Goal: Transaction & Acquisition: Purchase product/service

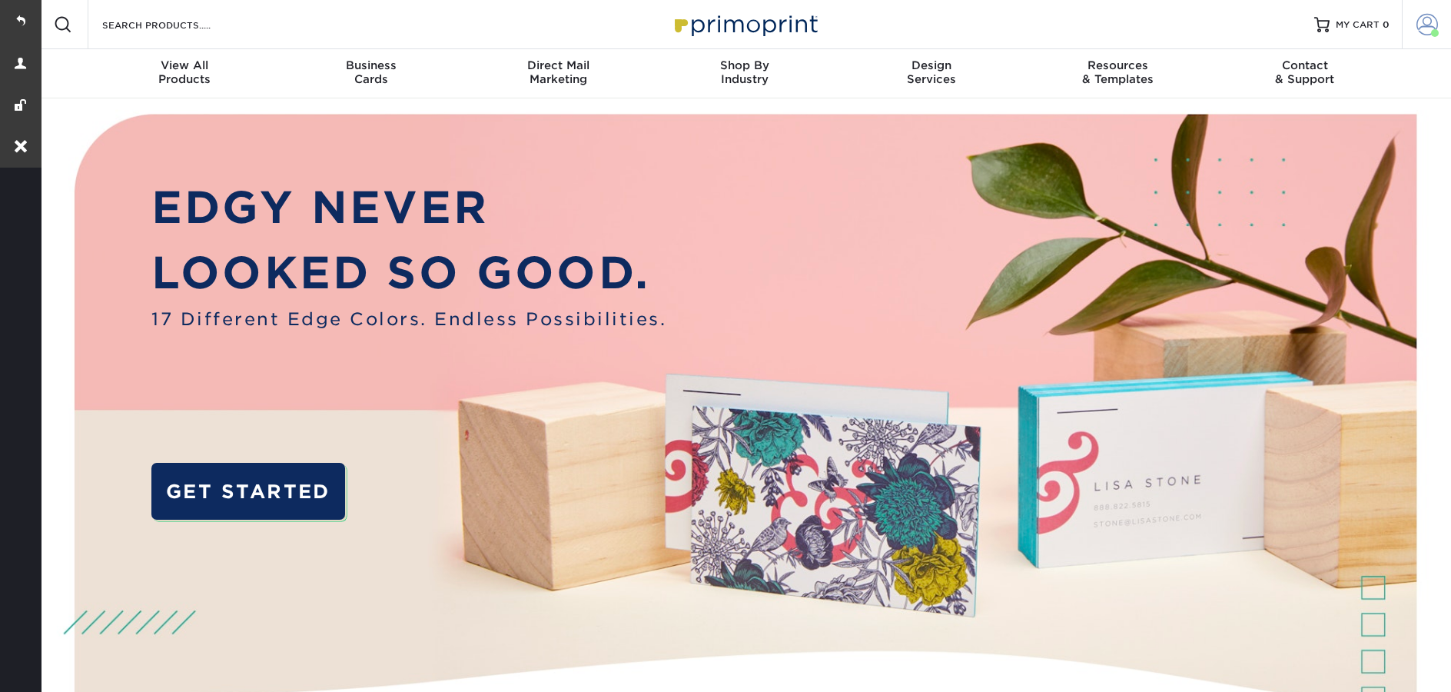
click at [1424, 18] on span at bounding box center [1428, 25] width 22 height 22
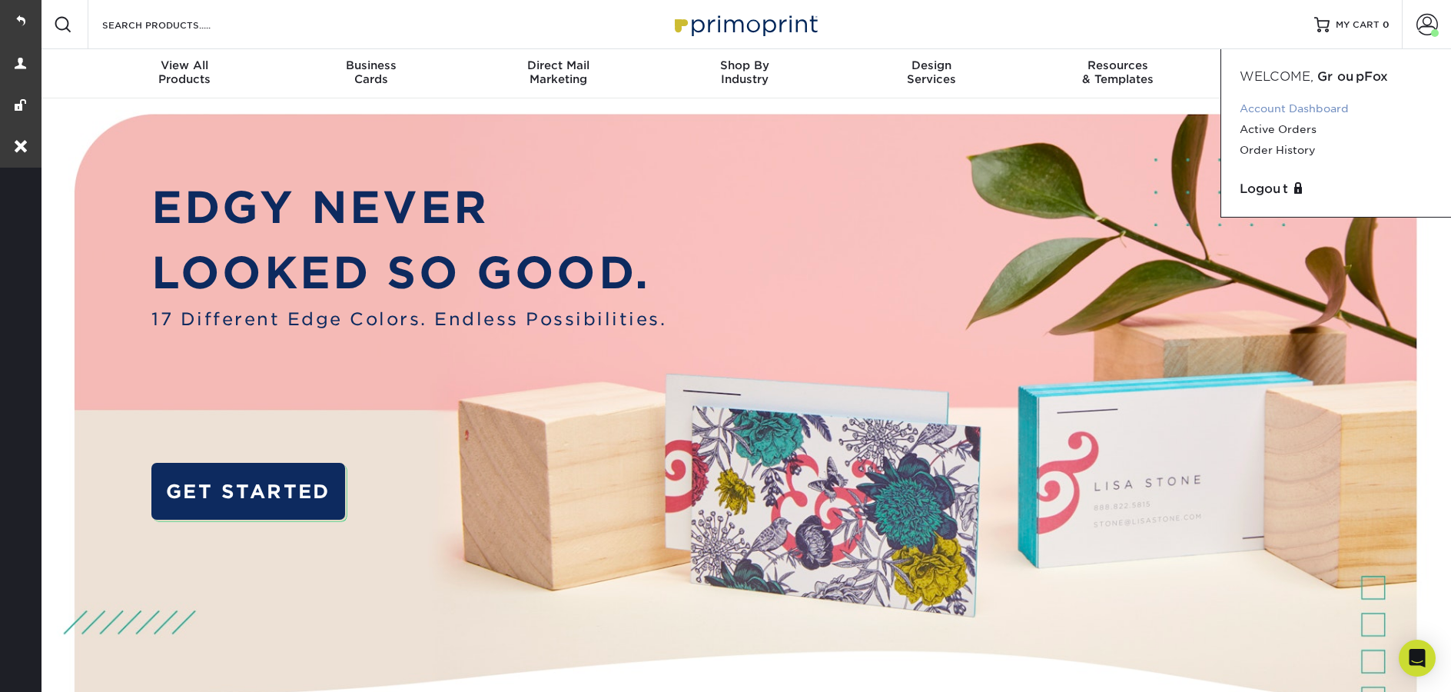
click at [1294, 108] on link "Account Dashboard" at bounding box center [1336, 108] width 193 height 21
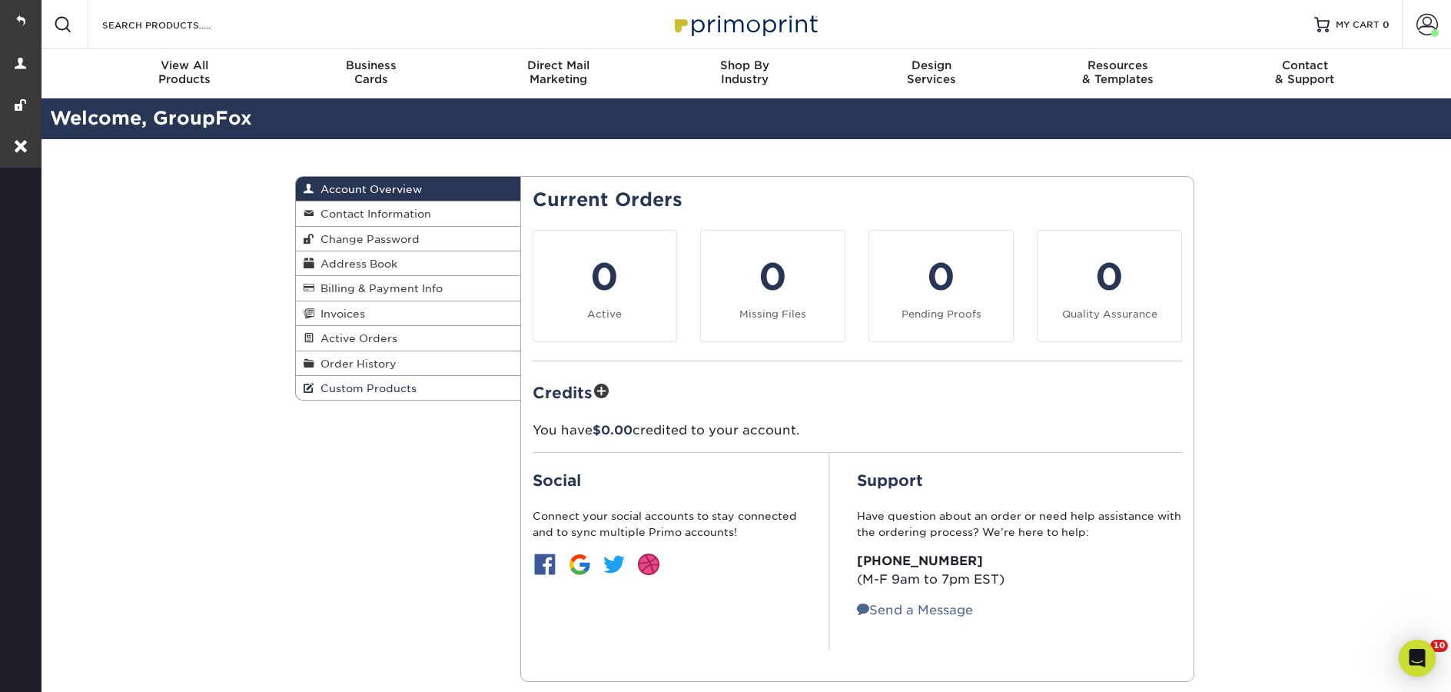
click at [347, 392] on span "Custom Products" at bounding box center [365, 388] width 102 height 12
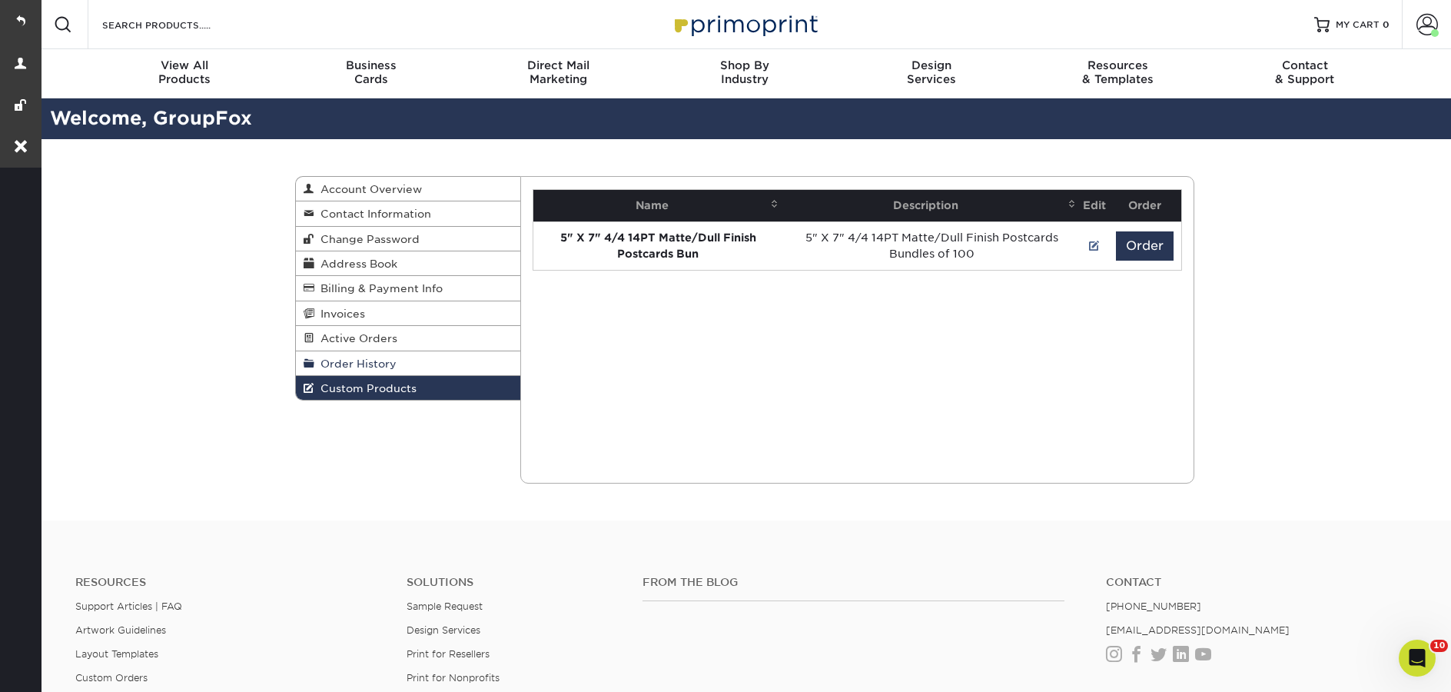
click at [340, 367] on span "Order History" at bounding box center [355, 363] width 82 height 12
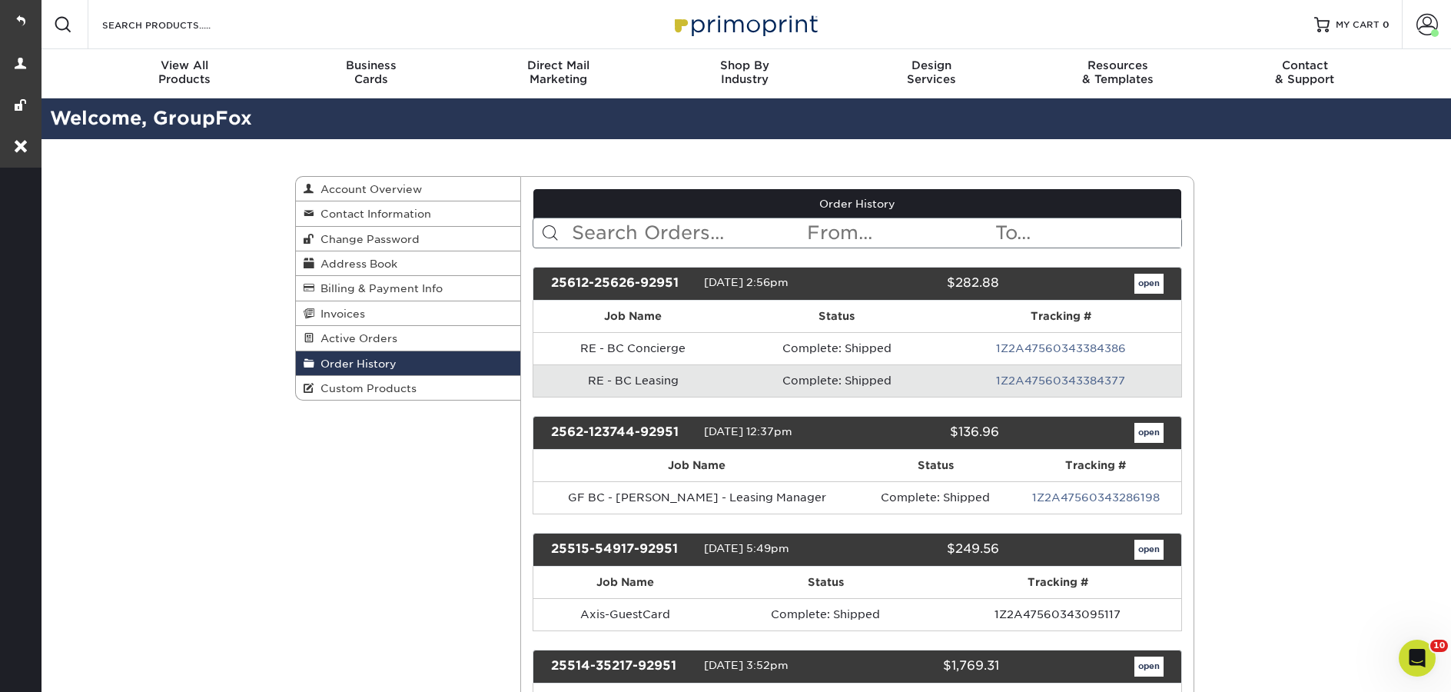
click at [723, 231] on input "text" at bounding box center [688, 232] width 236 height 29
paste input "2232-125555-92951"
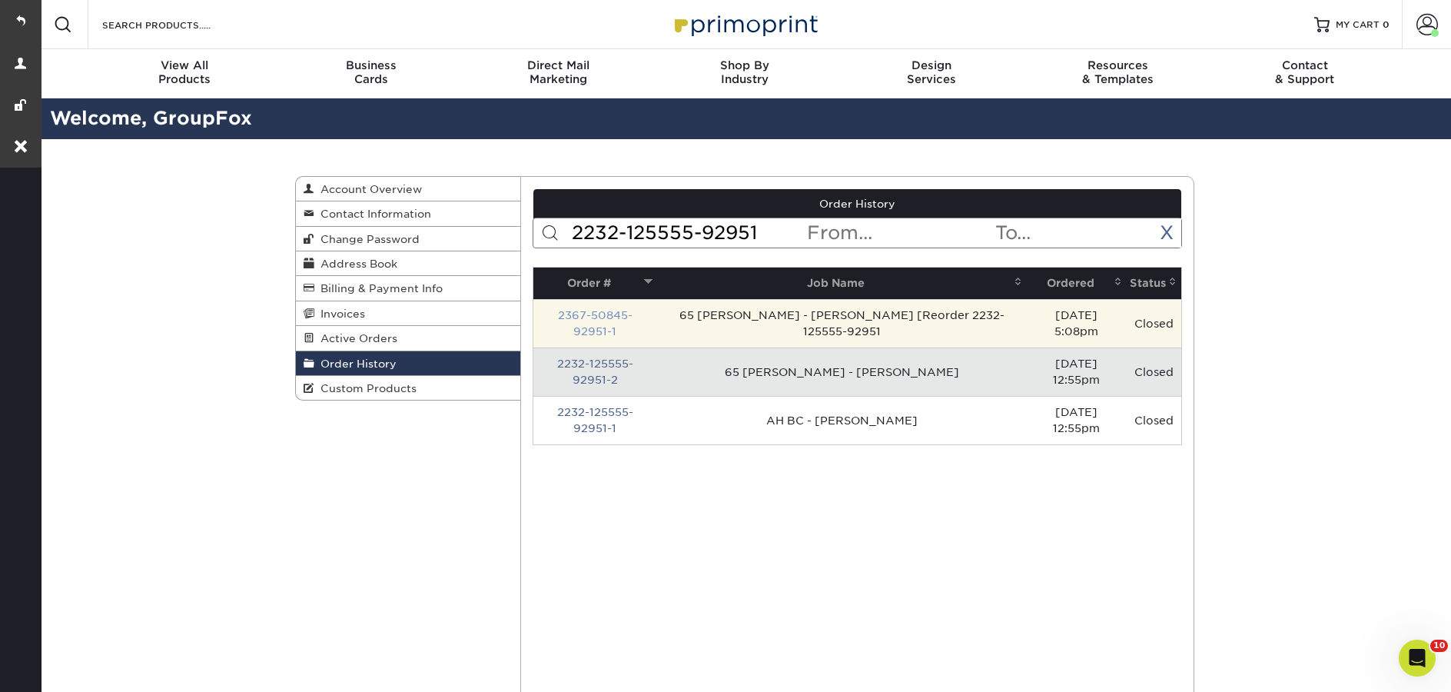
type input "2232-125555-92951"
click at [633, 327] on link "2367-50845-92951-1" at bounding box center [595, 323] width 75 height 28
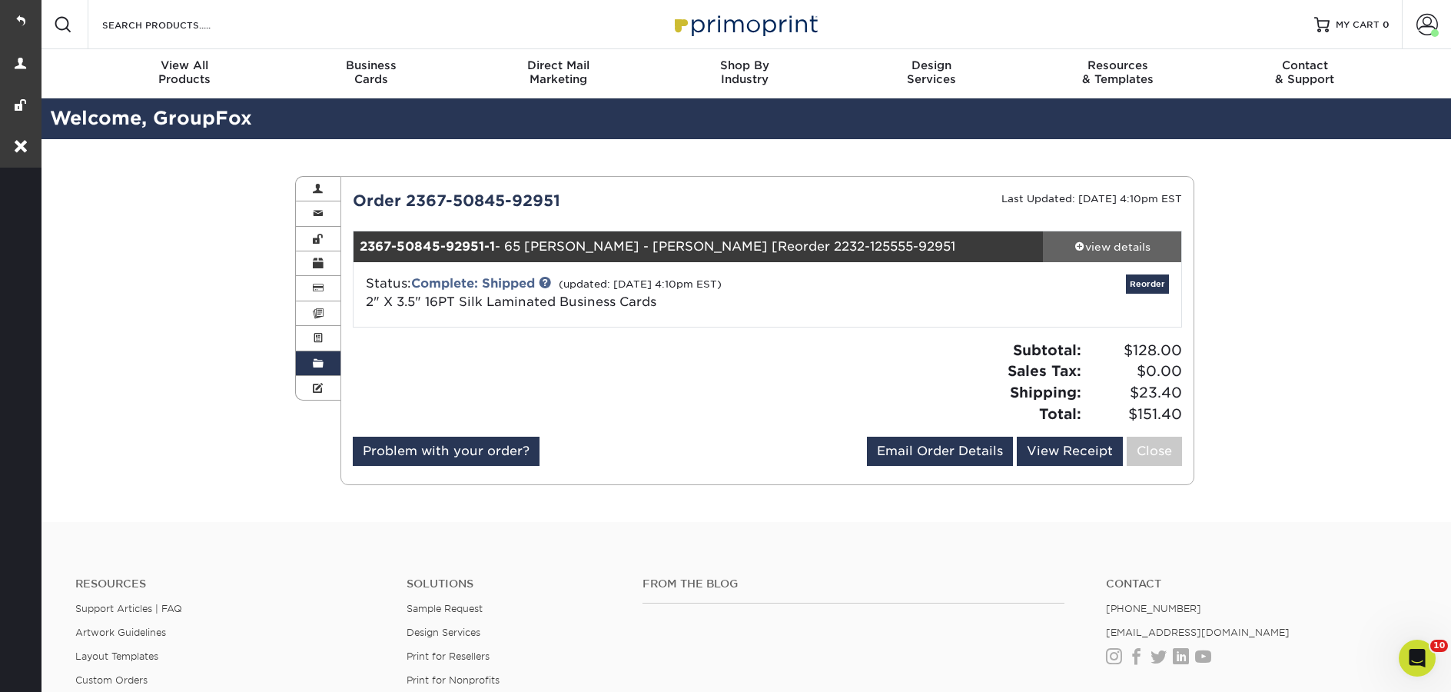
click at [1142, 254] on div "view details" at bounding box center [1112, 246] width 138 height 15
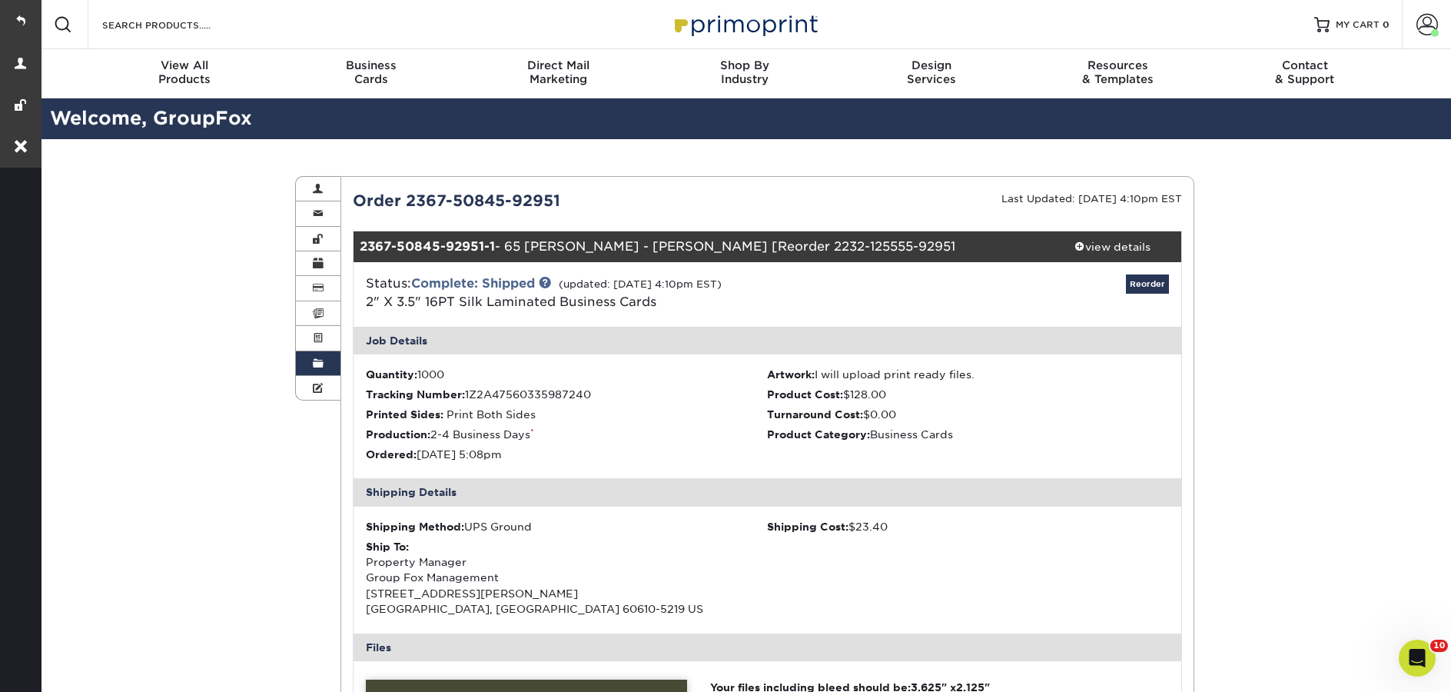
click at [321, 367] on span at bounding box center [318, 363] width 11 height 12
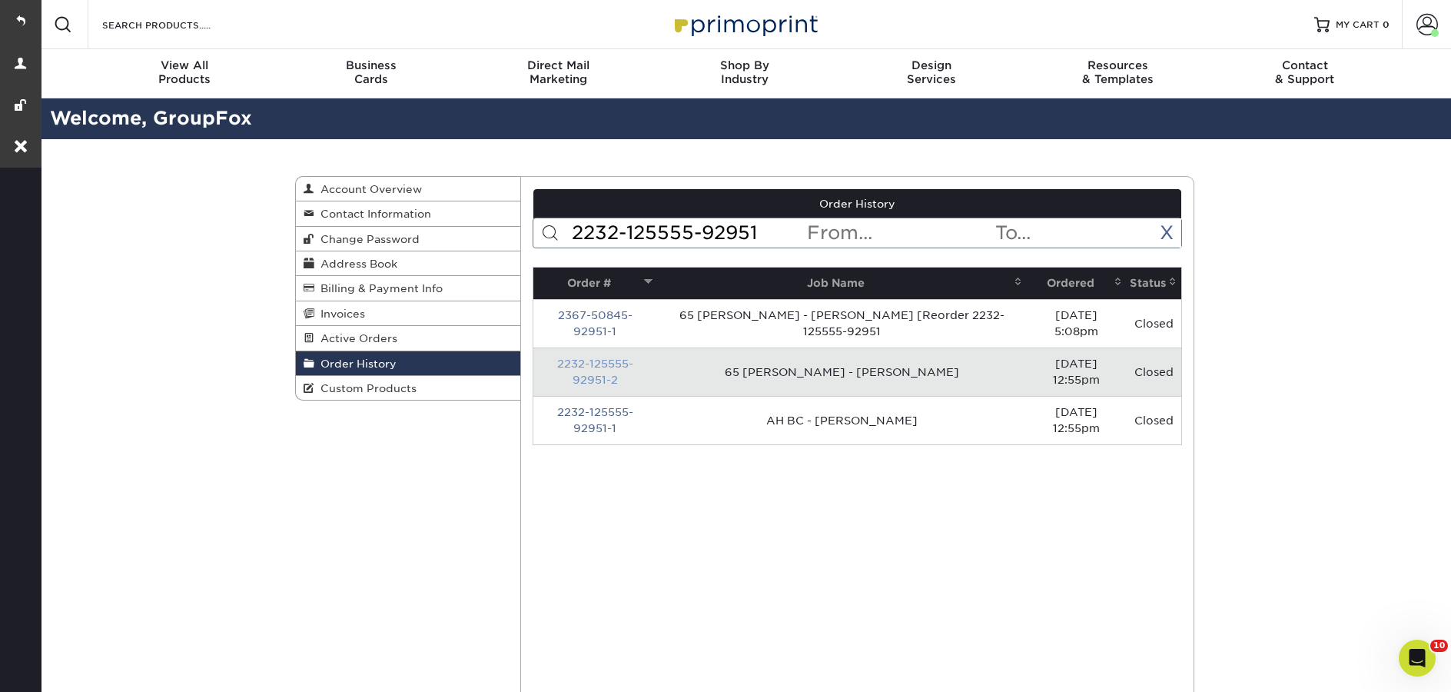
click at [583, 367] on link "2232-125555-92951-2" at bounding box center [595, 371] width 76 height 28
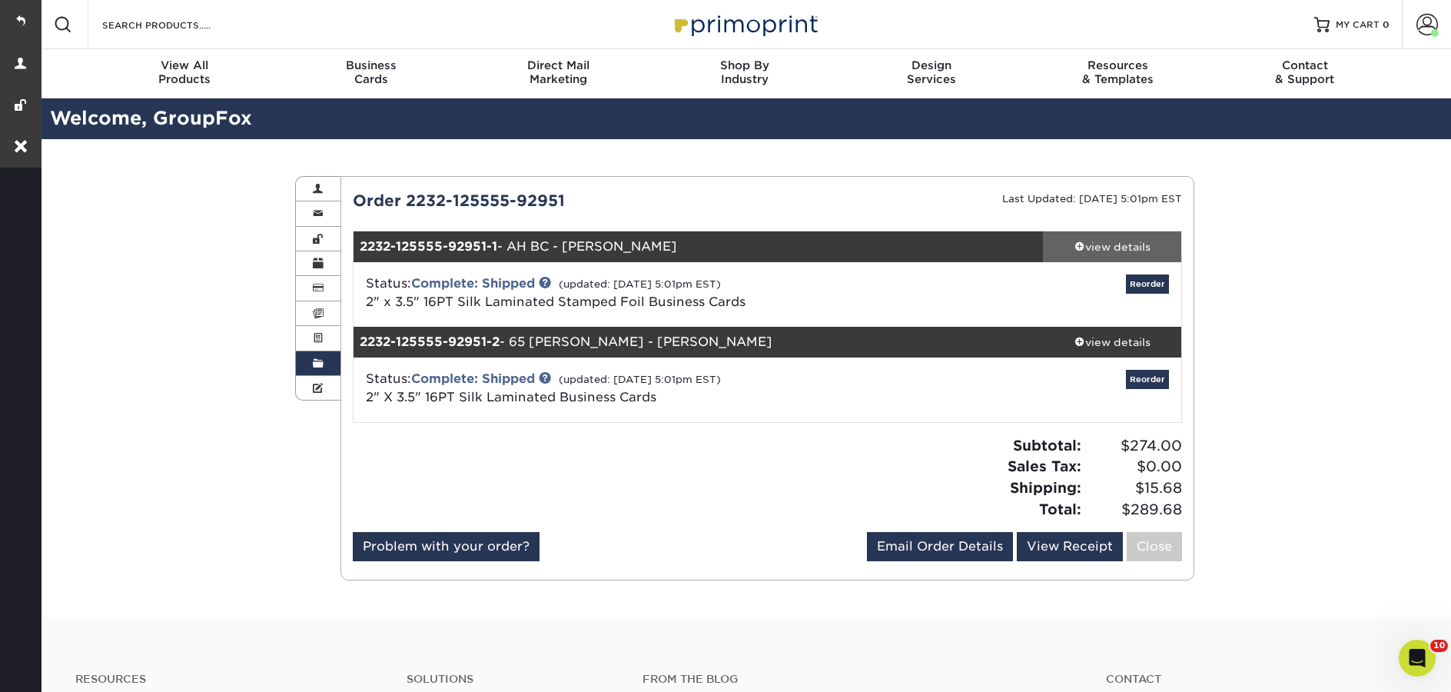
click at [1134, 254] on div "view details" at bounding box center [1112, 246] width 138 height 15
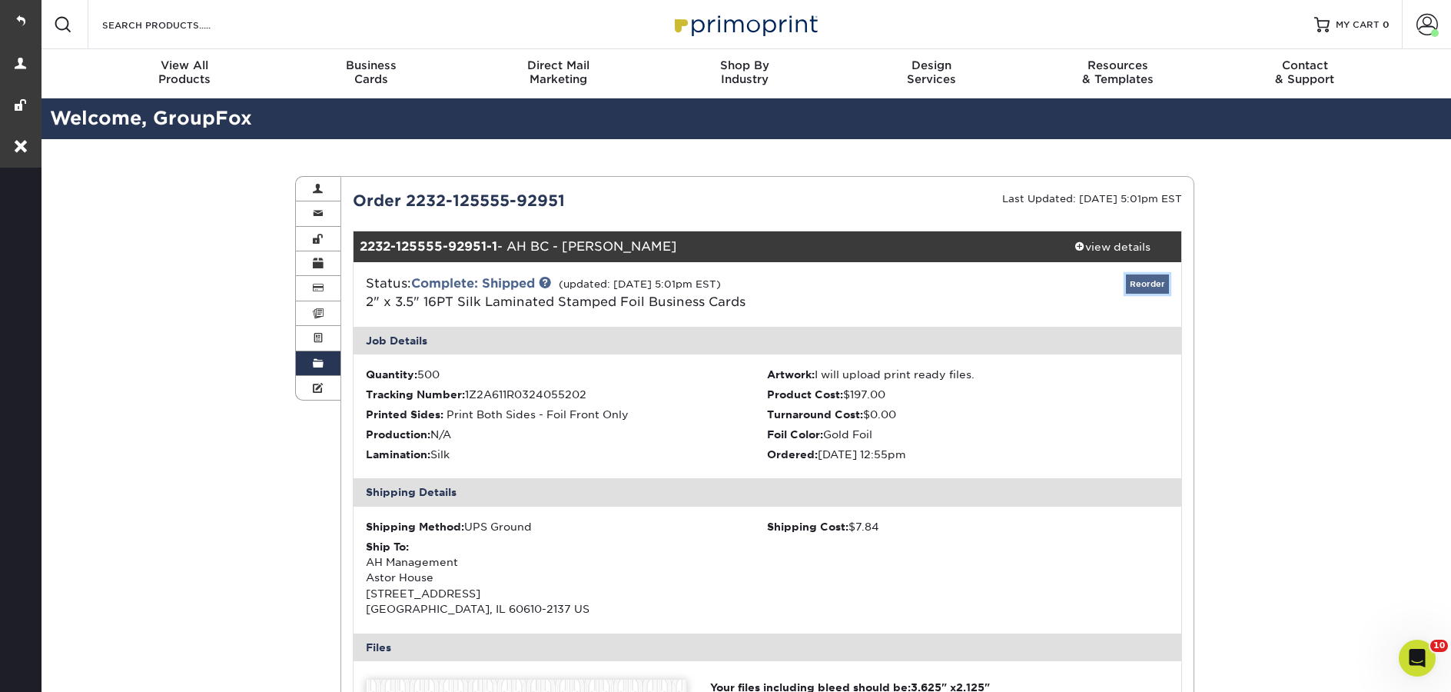
click at [1144, 281] on link "Reorder" at bounding box center [1147, 283] width 43 height 19
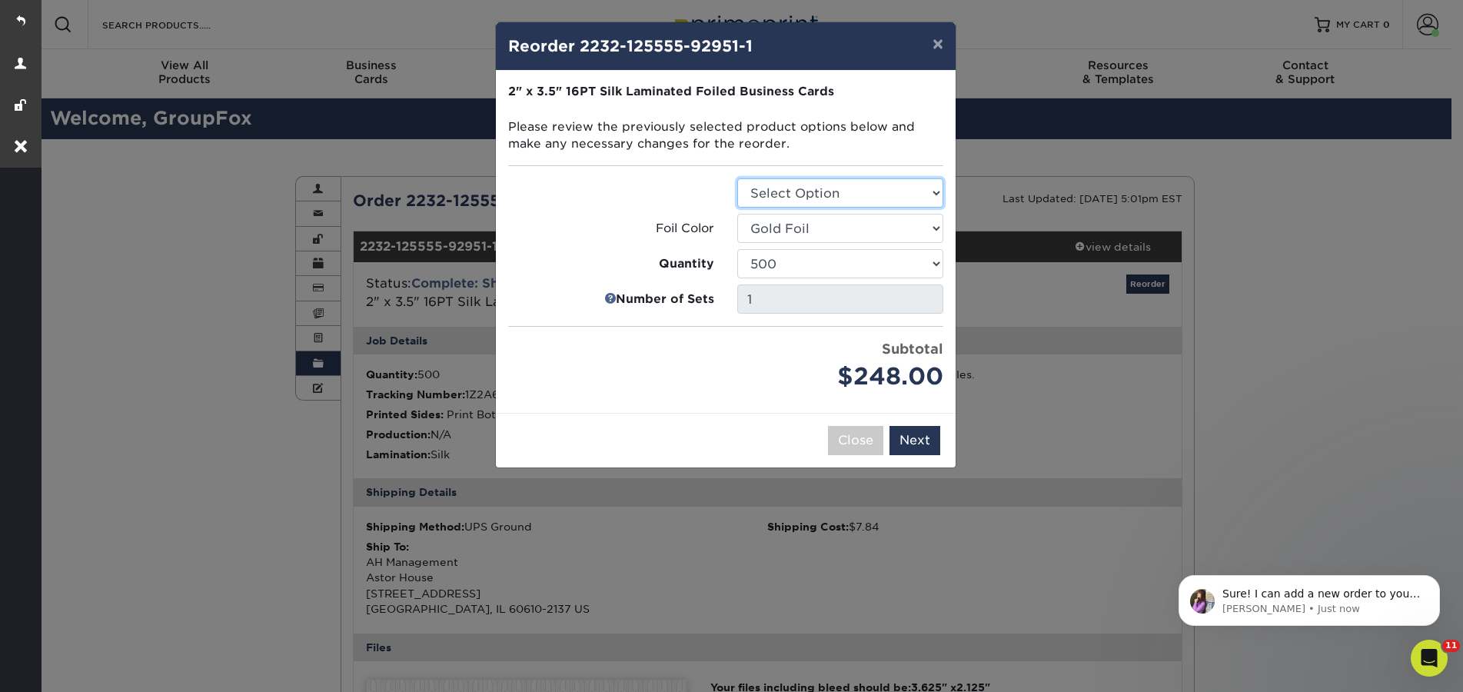
click at [871, 187] on select "Select Option Business Cards" at bounding box center [840, 192] width 206 height 29
select select "3b5148f1-0588-4f88-a218-97bcfdce65c1"
click at [737, 178] on select "Select Option Business Cards" at bounding box center [840, 192] width 206 height 29
click at [916, 438] on button "Next" at bounding box center [914, 440] width 51 height 29
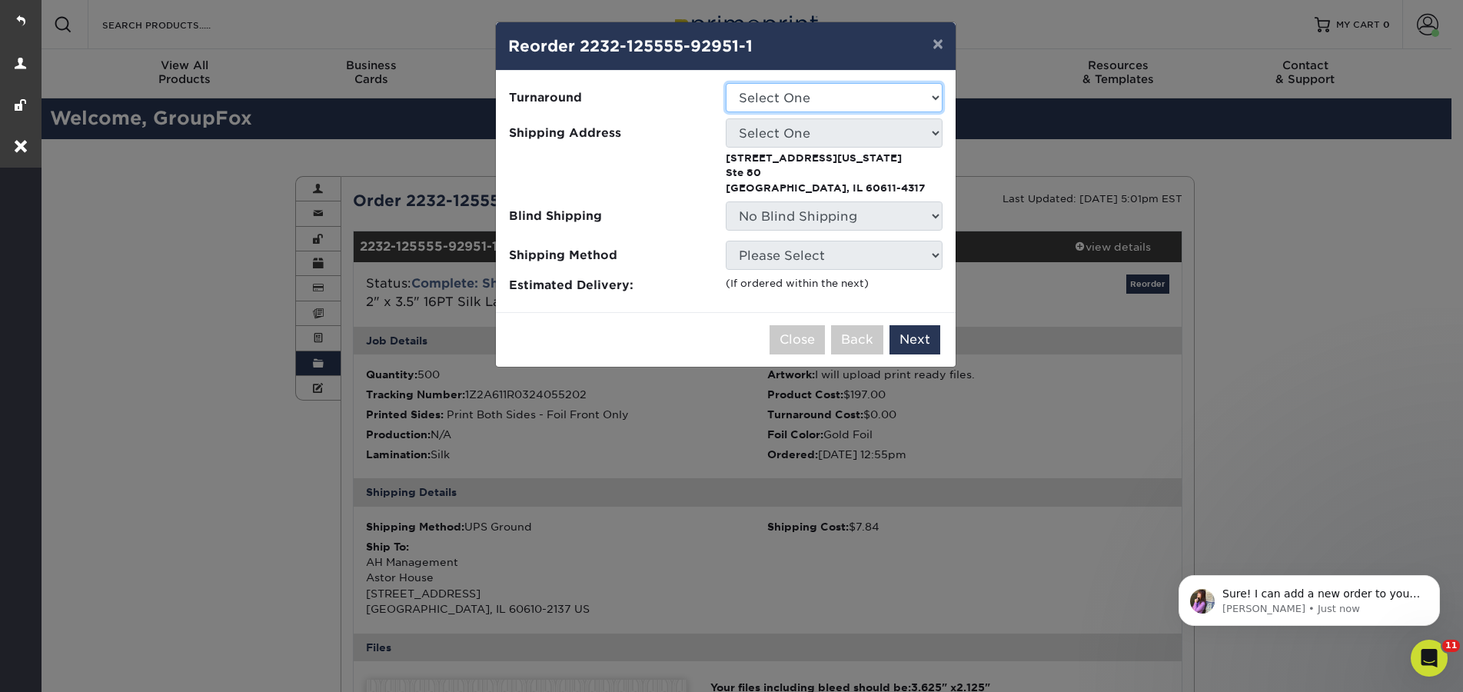
click at [841, 98] on select "Select One 5-7 Business Days" at bounding box center [834, 97] width 217 height 29
select select "f67cd561-658c-43c4-a0fa-33a72eb27a32"
click at [726, 83] on select "Select One 5-7 Business Days" at bounding box center [834, 97] width 217 height 29
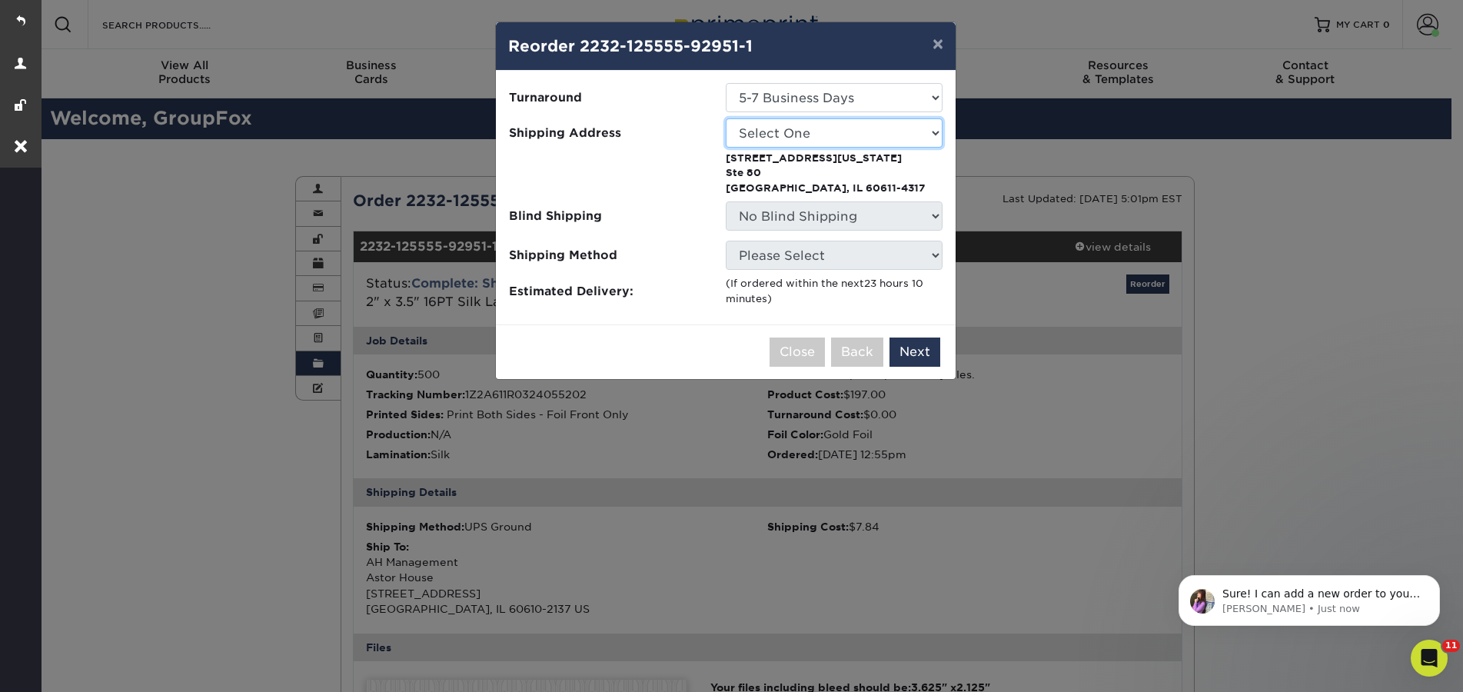
click at [858, 134] on select "Select One 65 East Scott 777 South State Astor House Axis Apartments Barrington…" at bounding box center [834, 132] width 217 height 29
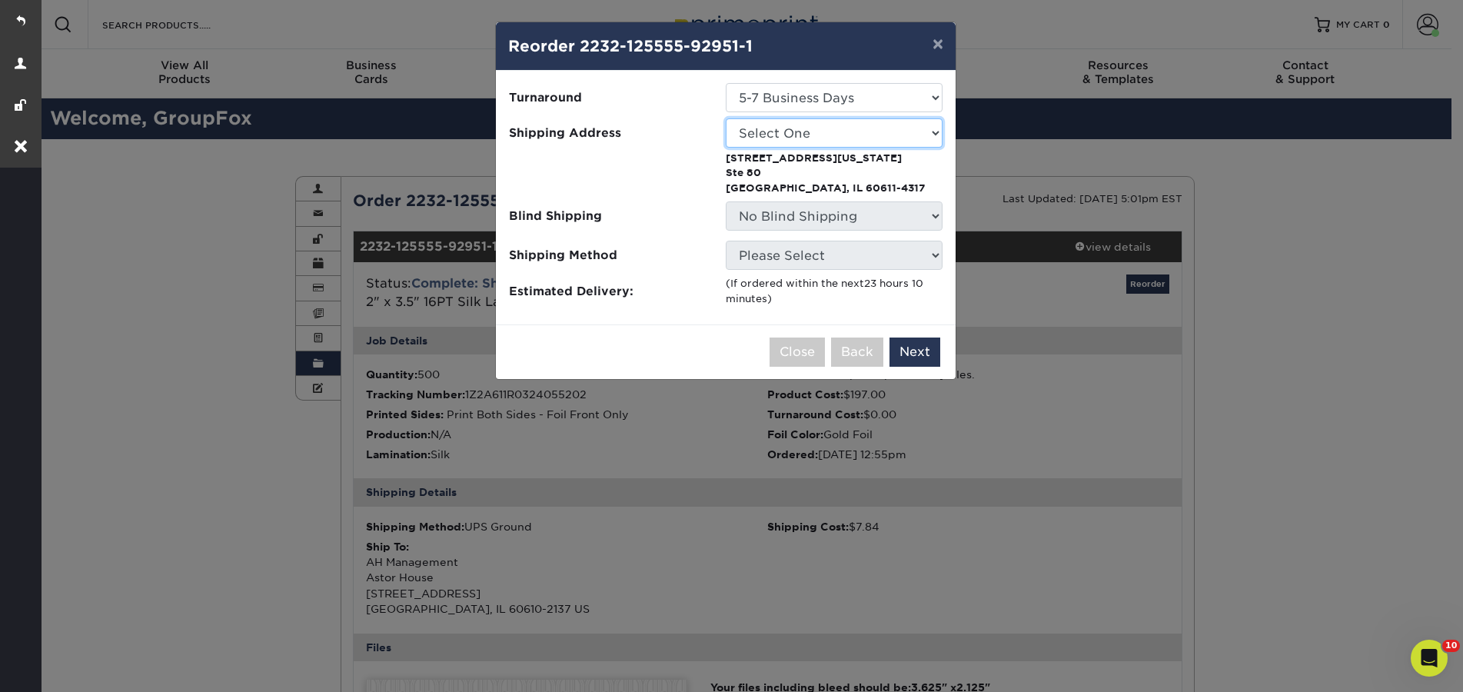
click at [726, 118] on select "Select One 65 East Scott 777 South State Astor House Axis Apartments Barrington…" at bounding box center [834, 132] width 217 height 29
click at [858, 133] on select "Select One 65 East Scott 777 South State Astor House Axis Apartments Barrington…" at bounding box center [834, 132] width 217 height 29
click at [726, 118] on select "Select One 65 East Scott 777 South State Astor House Axis Apartments Barrington…" at bounding box center [834, 132] width 217 height 29
click at [858, 133] on select "Select One 65 East Scott 777 South State Astor House Axis Apartments Barrington…" at bounding box center [834, 132] width 217 height 29
click at [875, 128] on select "Select One 65 East Scott 777 South State Astor House Axis Apartments Barrington…" at bounding box center [834, 132] width 217 height 29
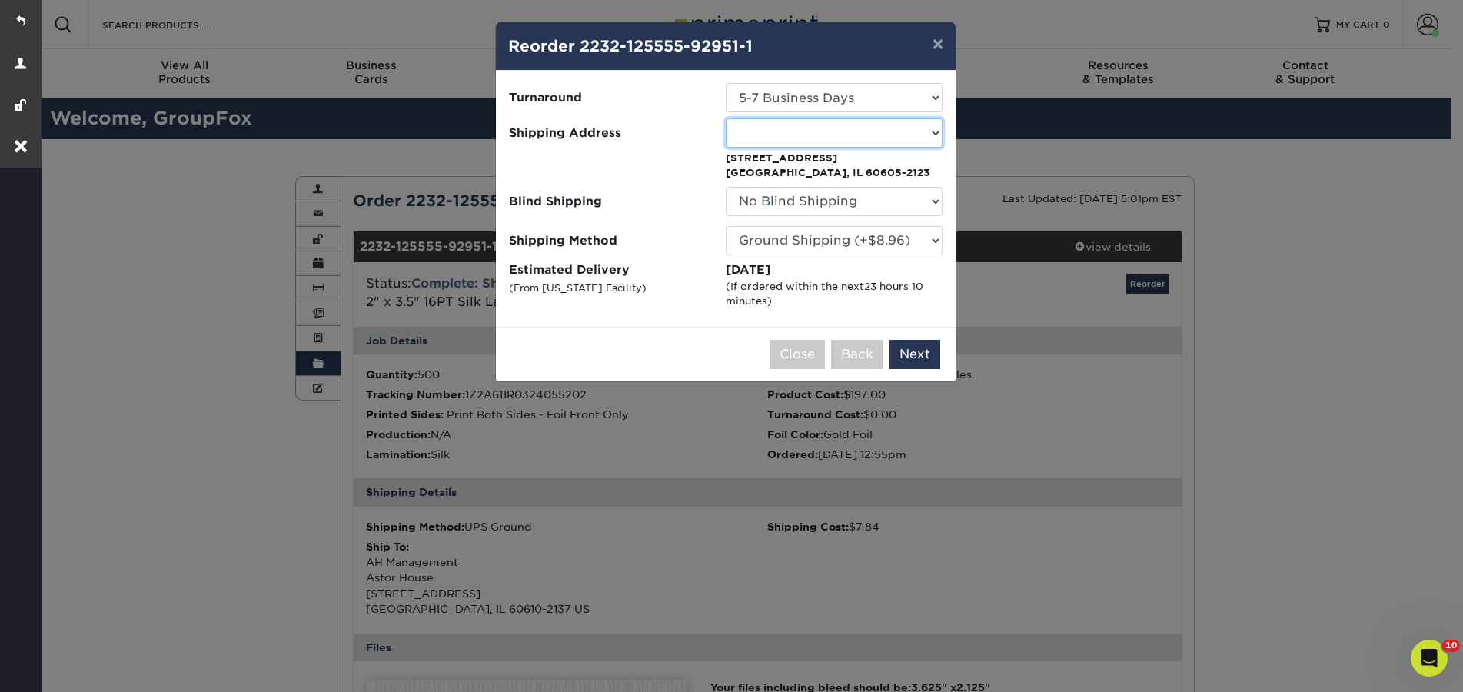
click at [897, 138] on select "Select One 65 East Scott 777 South State Astor House Axis Apartments Barrington…" at bounding box center [834, 132] width 217 height 29
click at [872, 130] on select "Select One 65 East Scott 777 South State Astor House Axis Apartments Barrington…" at bounding box center [834, 132] width 217 height 29
select select "133688"
click at [922, 363] on button "Next" at bounding box center [914, 354] width 51 height 29
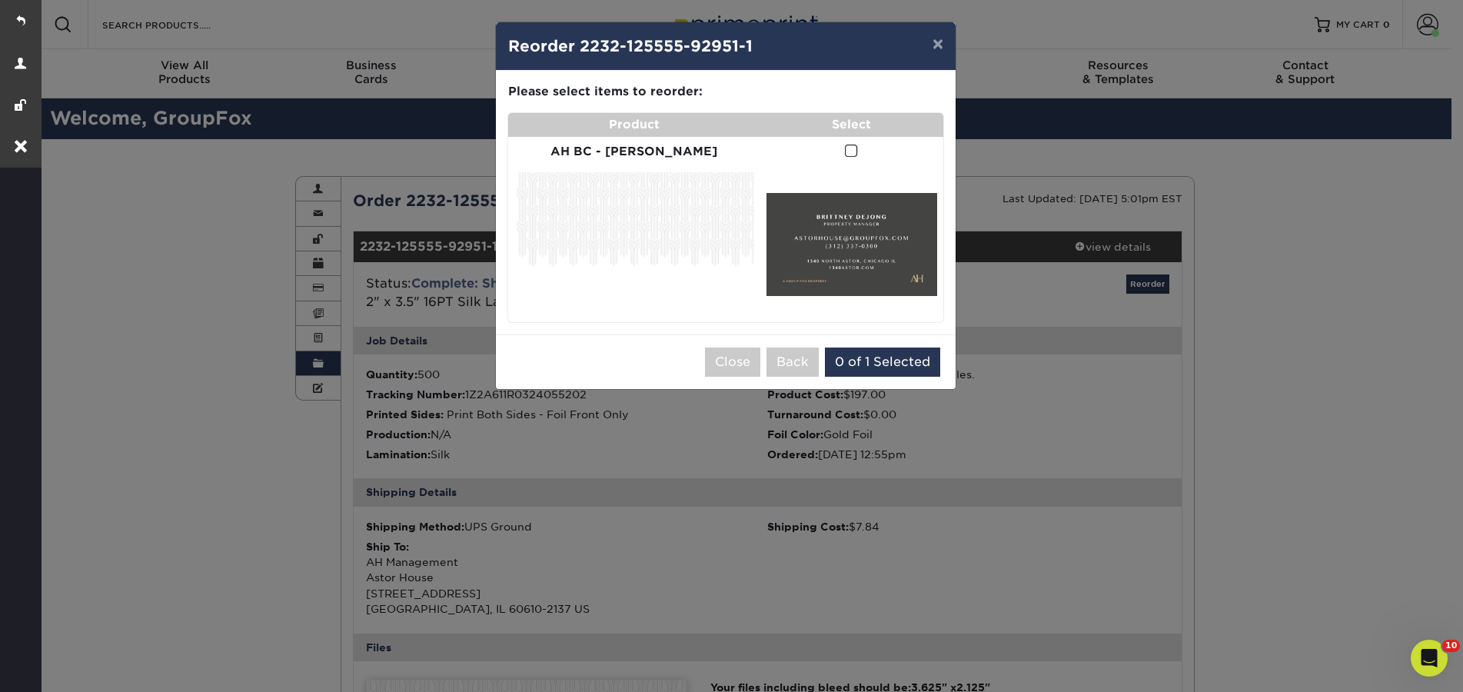
click at [845, 151] on span at bounding box center [851, 151] width 13 height 15
click at [0, 0] on input "checkbox" at bounding box center [0, 0] width 0 height 0
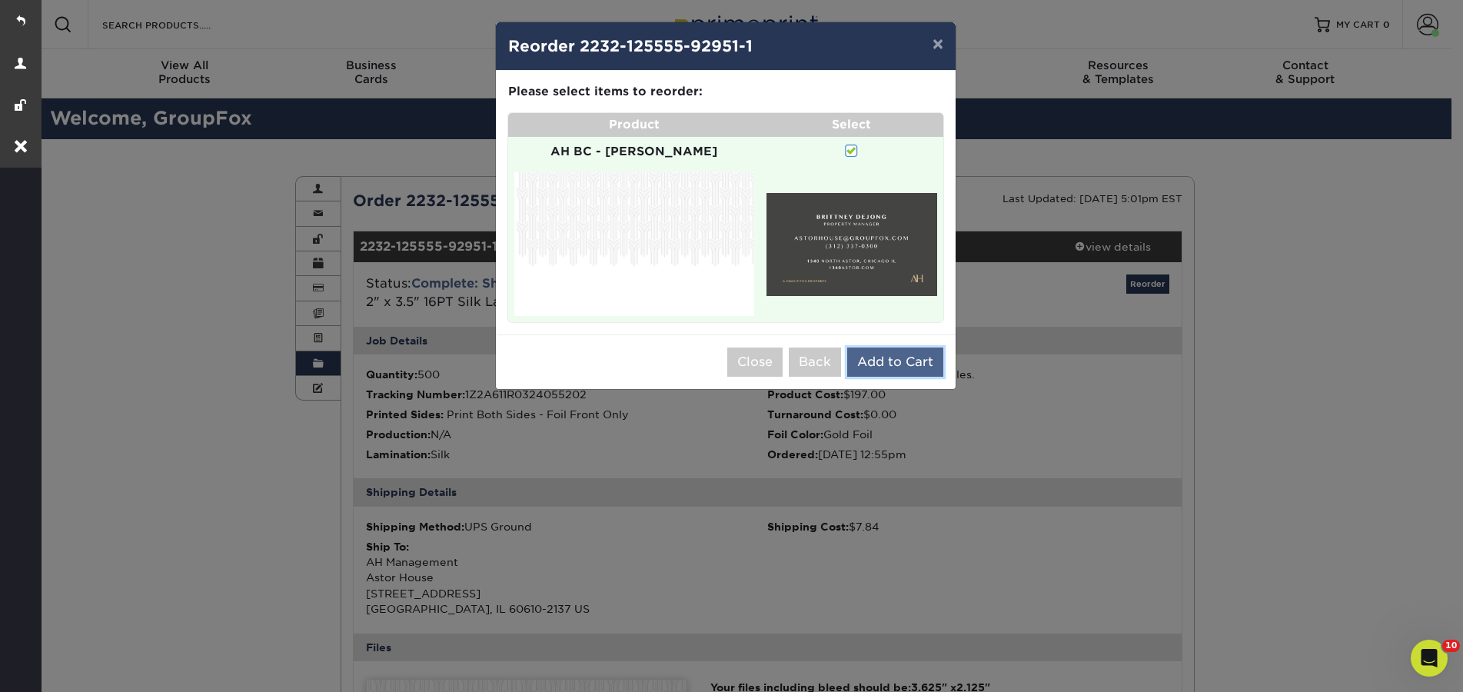
click at [906, 347] on button "Add to Cart" at bounding box center [895, 361] width 96 height 29
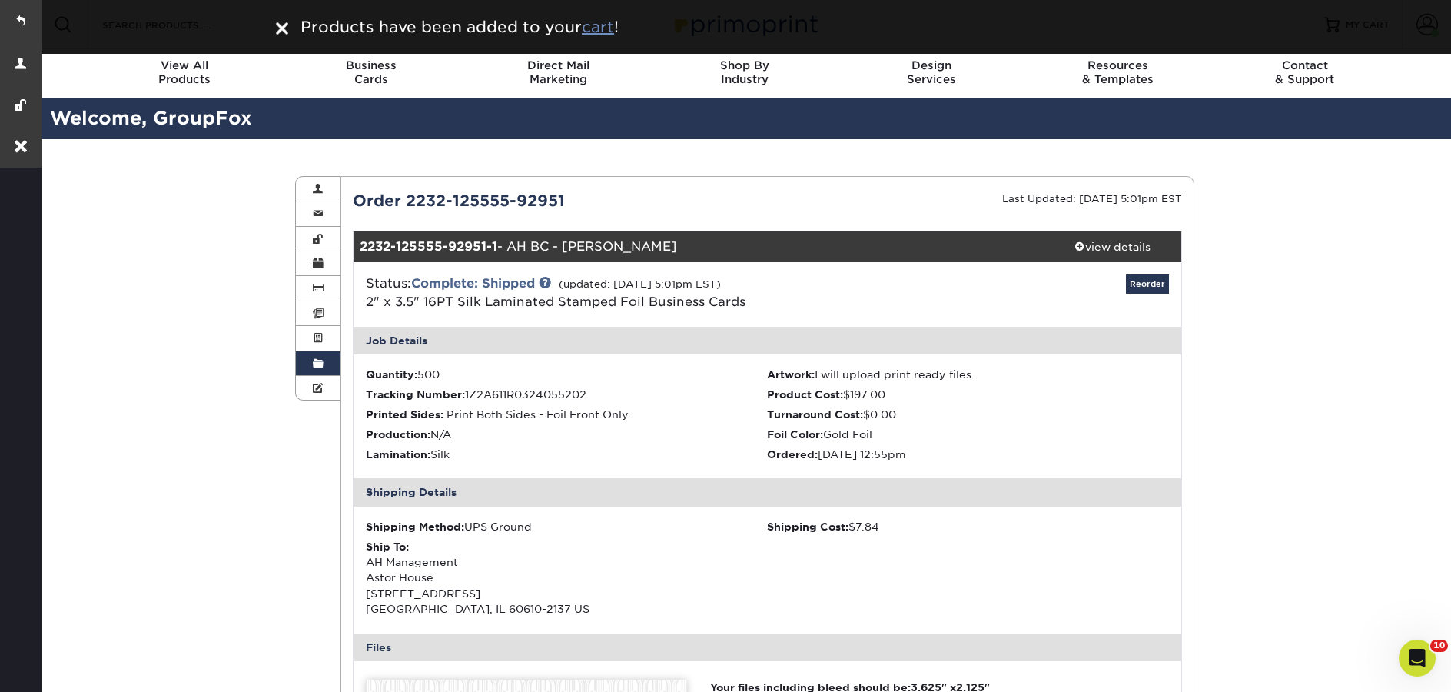
click at [598, 28] on u "cart" at bounding box center [598, 27] width 32 height 18
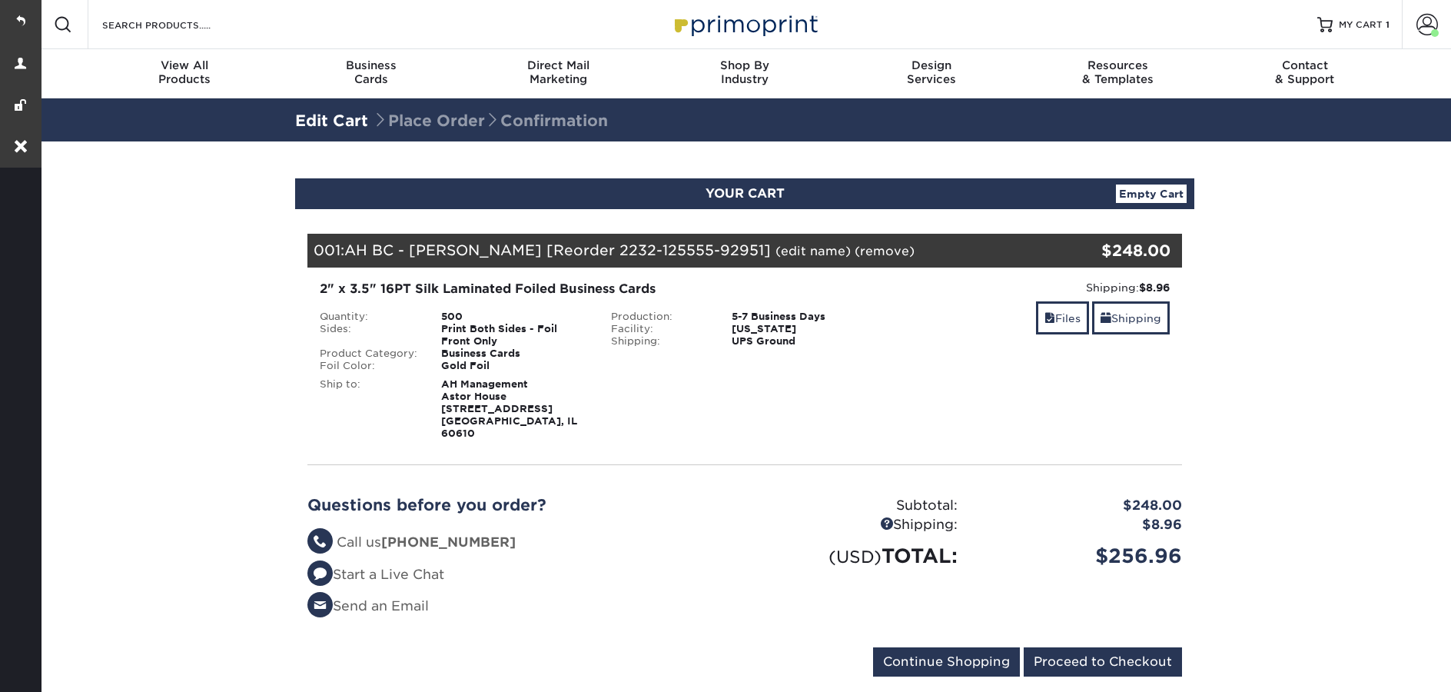
click at [776, 253] on link "(edit name)" at bounding box center [813, 251] width 75 height 15
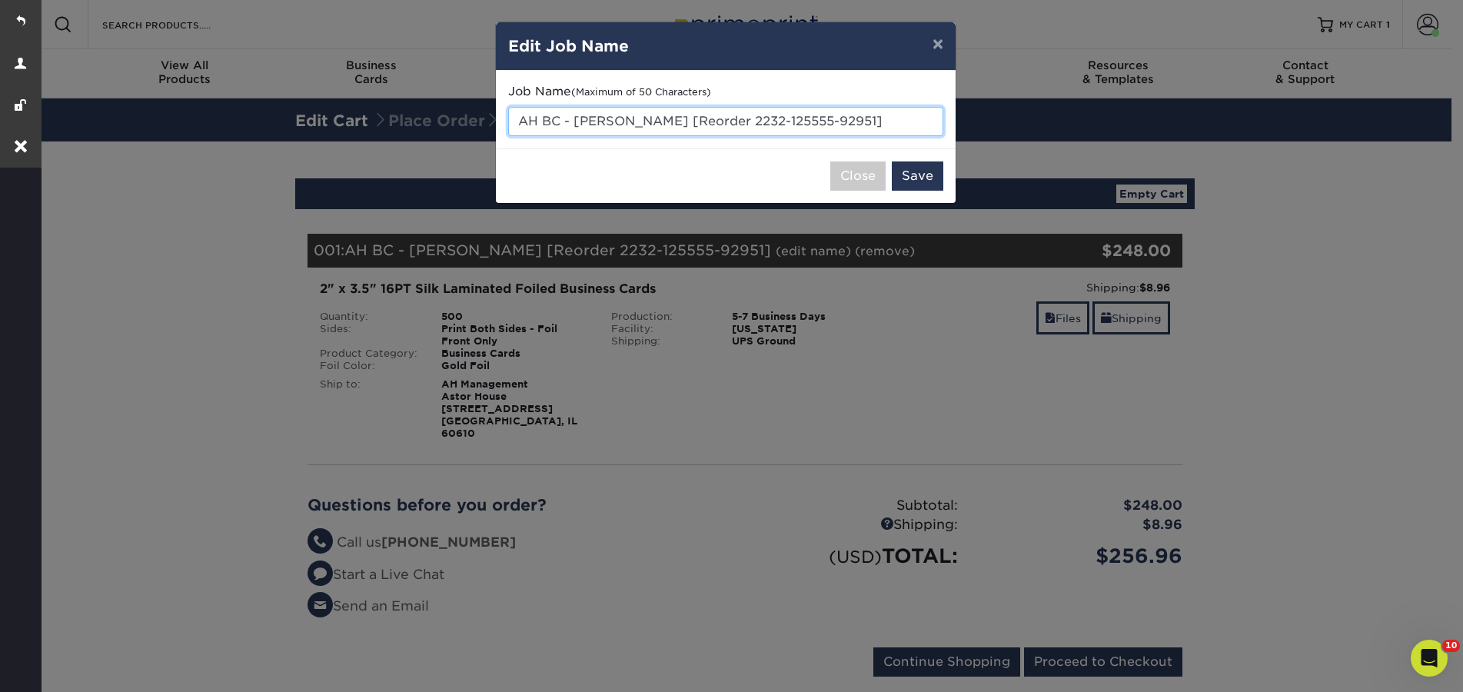
drag, startPoint x: 872, startPoint y: 118, endPoint x: 628, endPoint y: 122, distance: 243.7
click at [628, 122] on input "AH BC - DeJong [Reorder 2232-125555-92951]" at bounding box center [725, 121] width 435 height 29
click at [863, 127] on input "AH BC - DeJong [Reorder 2232-125555-92951]" at bounding box center [725, 121] width 435 height 29
drag, startPoint x: 857, startPoint y: 122, endPoint x: 520, endPoint y: 111, distance: 336.8
click at [520, 111] on input "AH BC - DeJong [Reorder 2232-125555-92951]" at bounding box center [725, 121] width 435 height 29
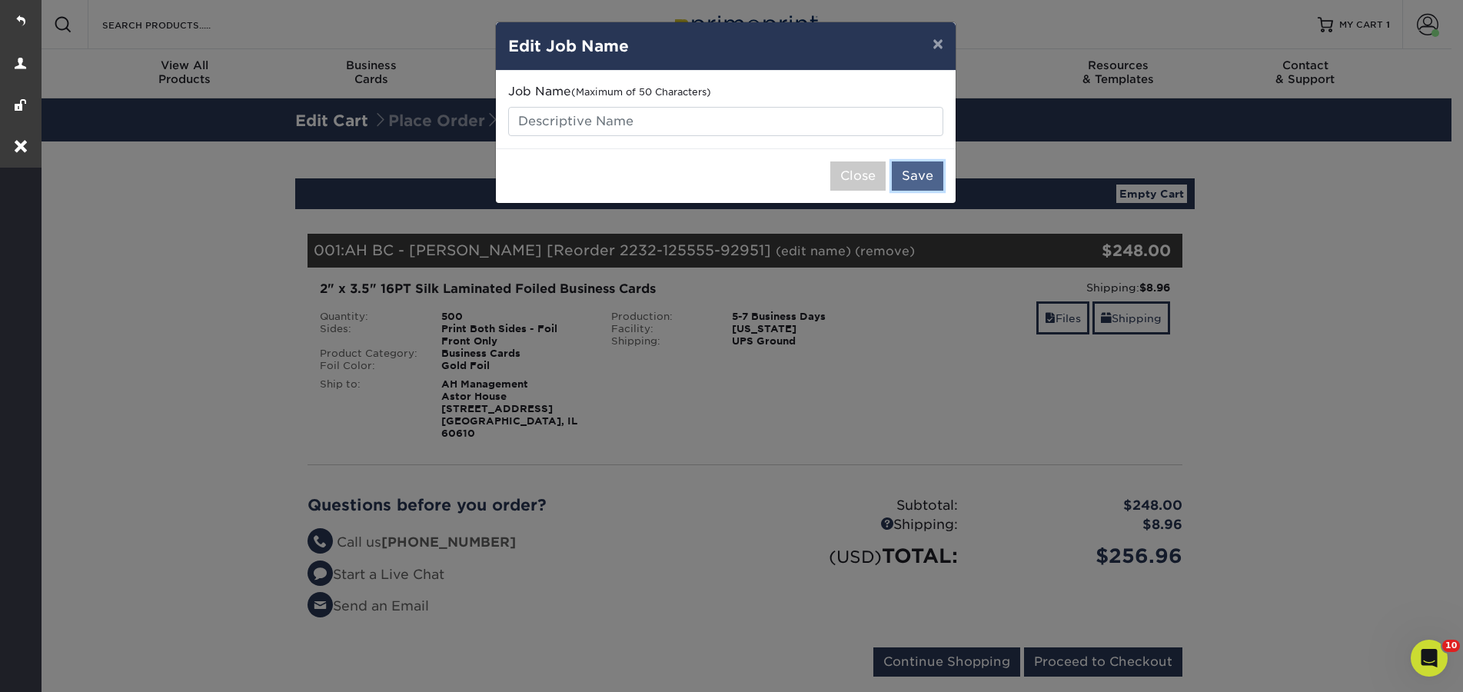
click at [926, 174] on button "Save" at bounding box center [917, 175] width 51 height 29
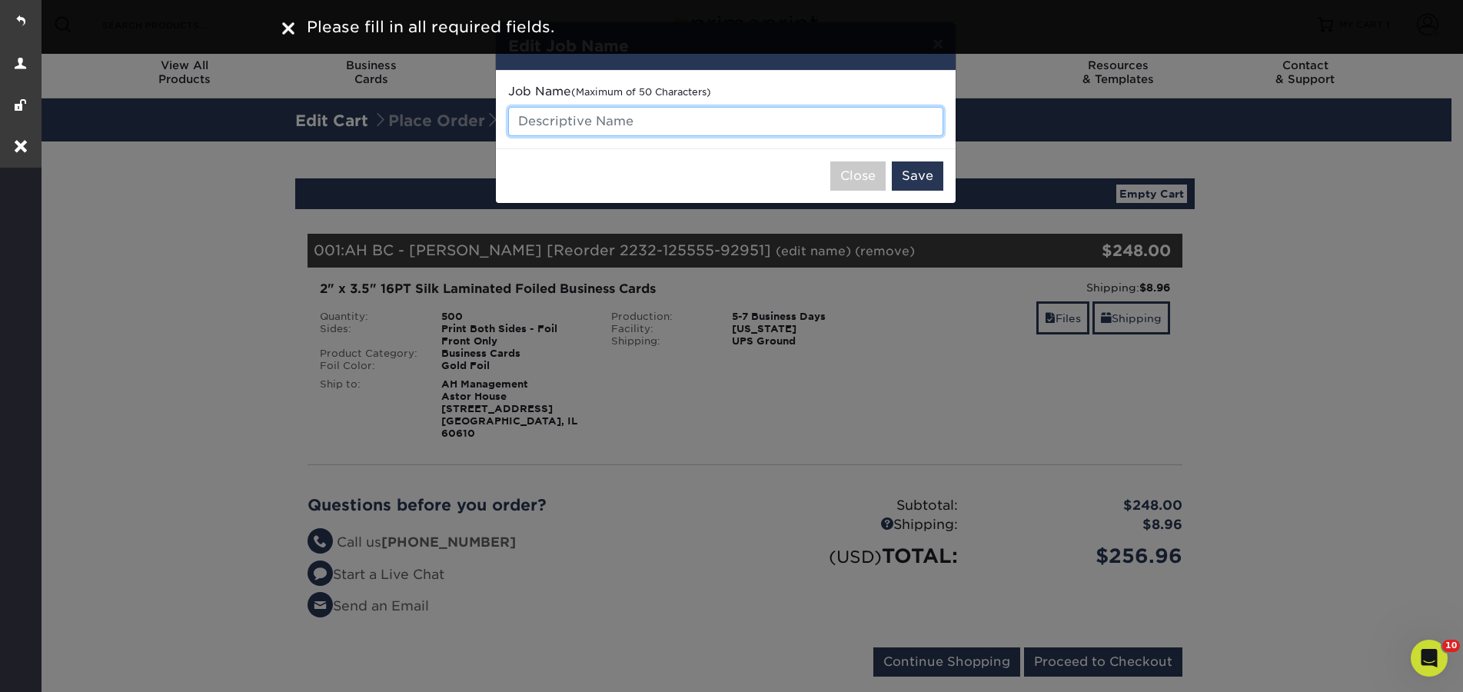
click at [653, 120] on input "text" at bounding box center [725, 121] width 435 height 29
type input "Set 1"
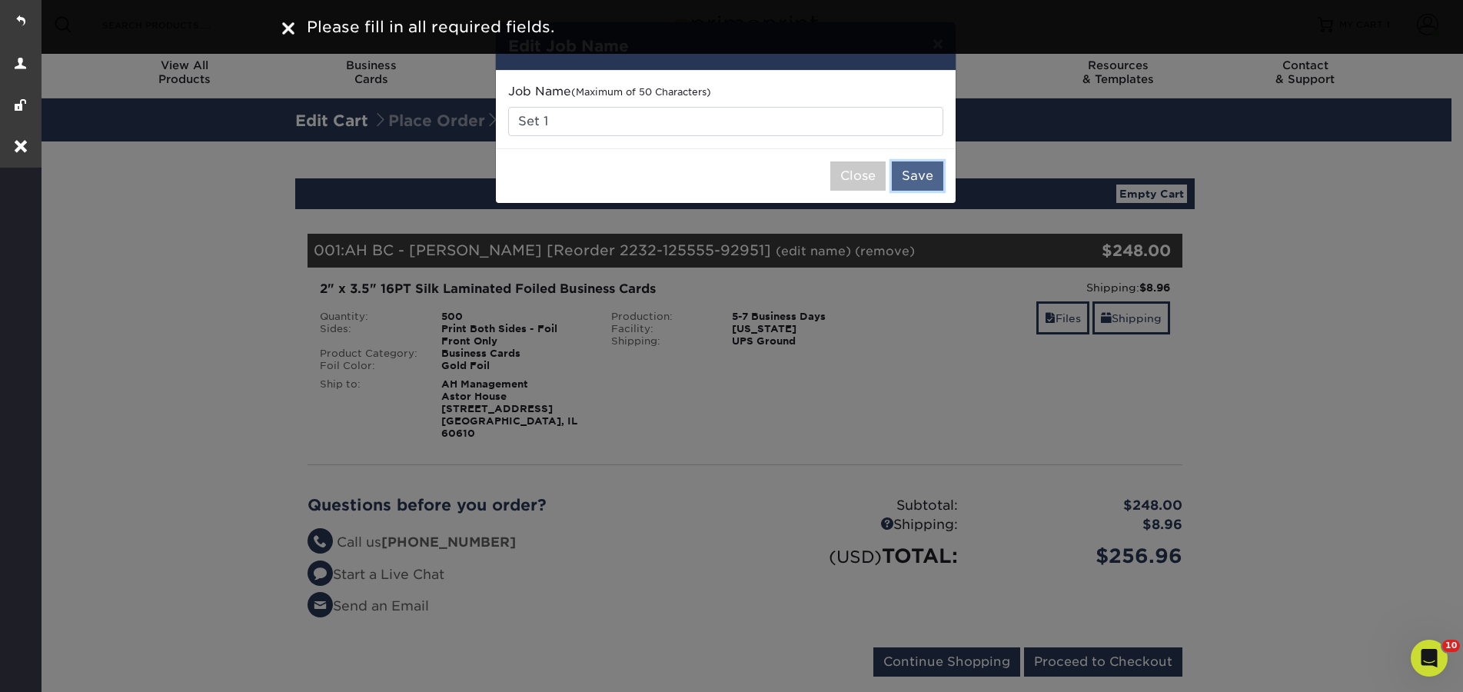
click at [914, 170] on button "Save" at bounding box center [917, 175] width 51 height 29
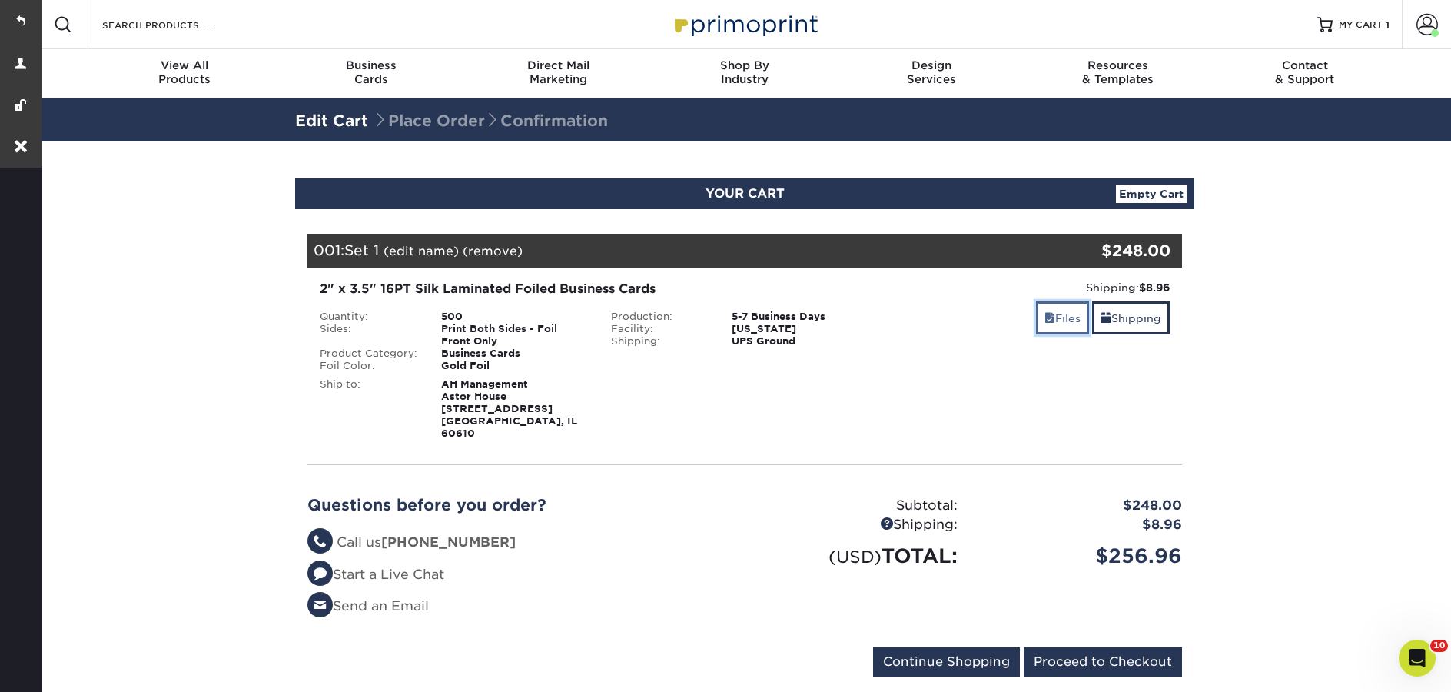
click at [1061, 319] on link "Files" at bounding box center [1062, 317] width 53 height 33
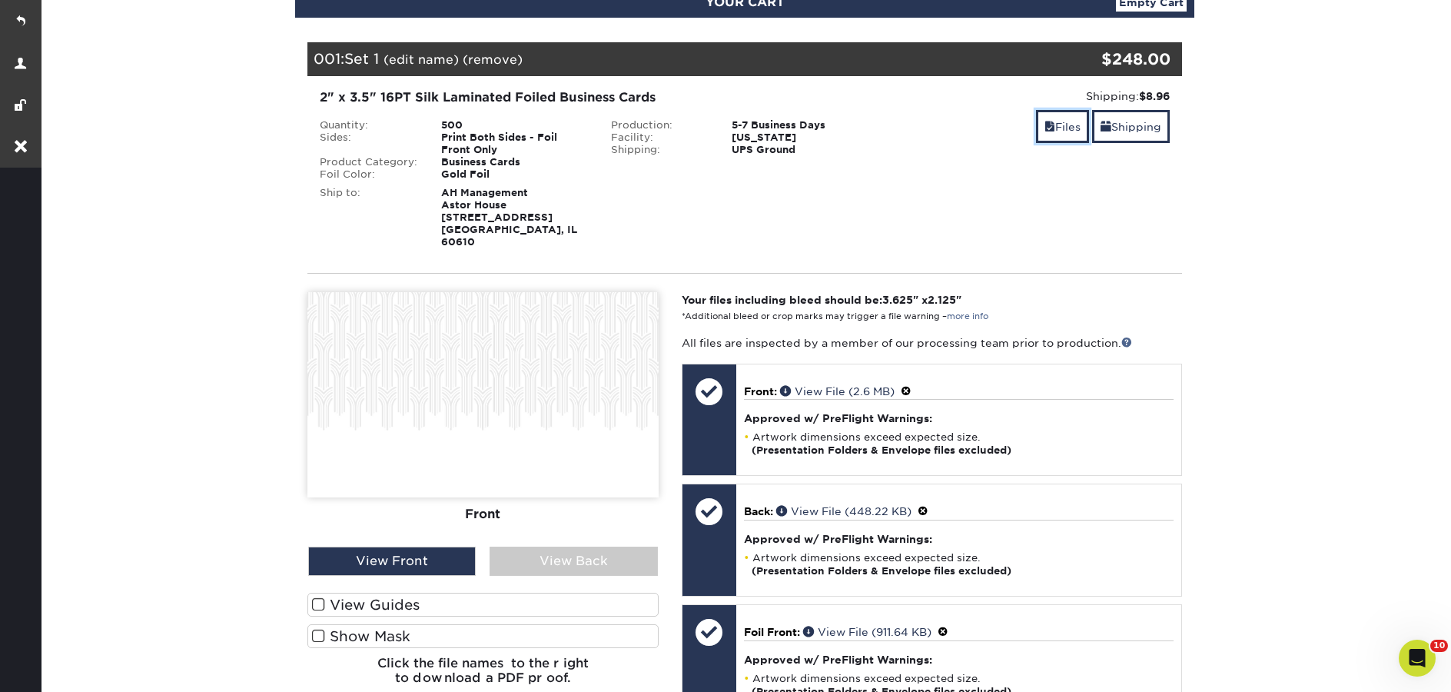
scroll to position [364, 0]
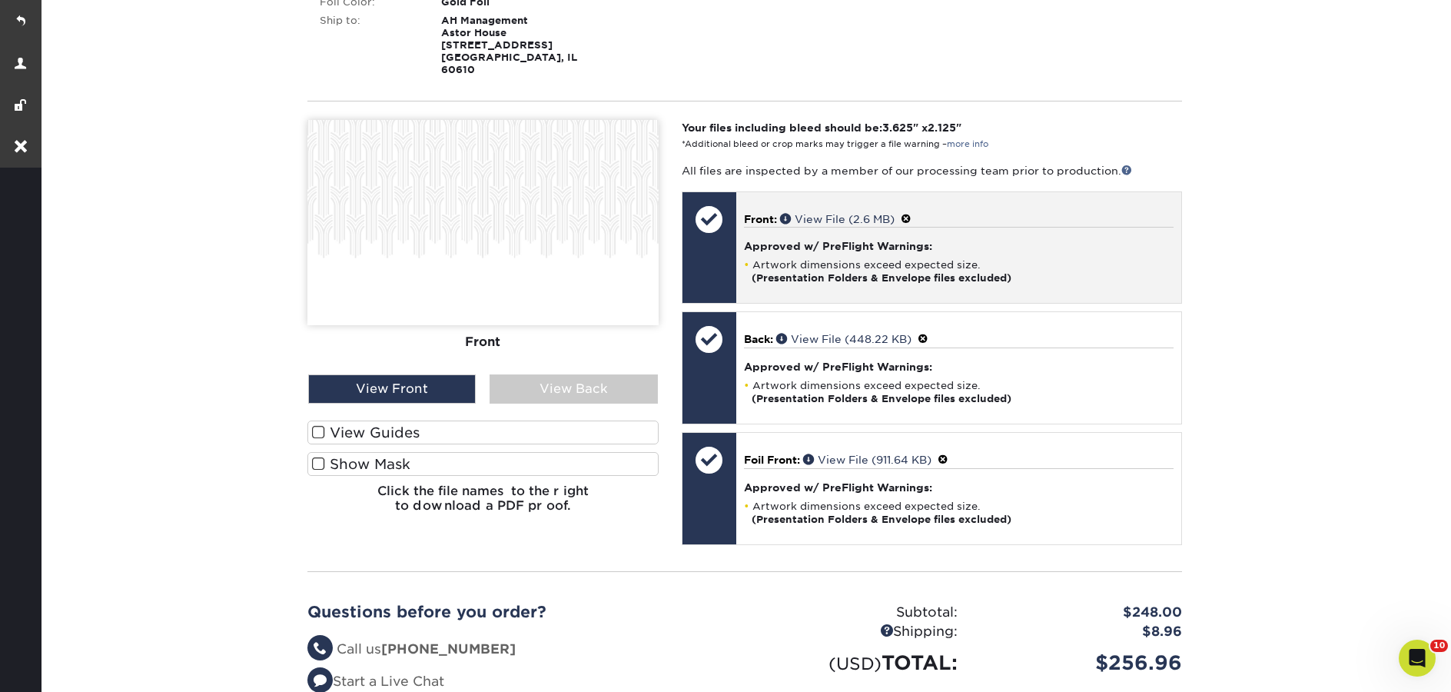
click at [912, 213] on span at bounding box center [906, 219] width 11 height 12
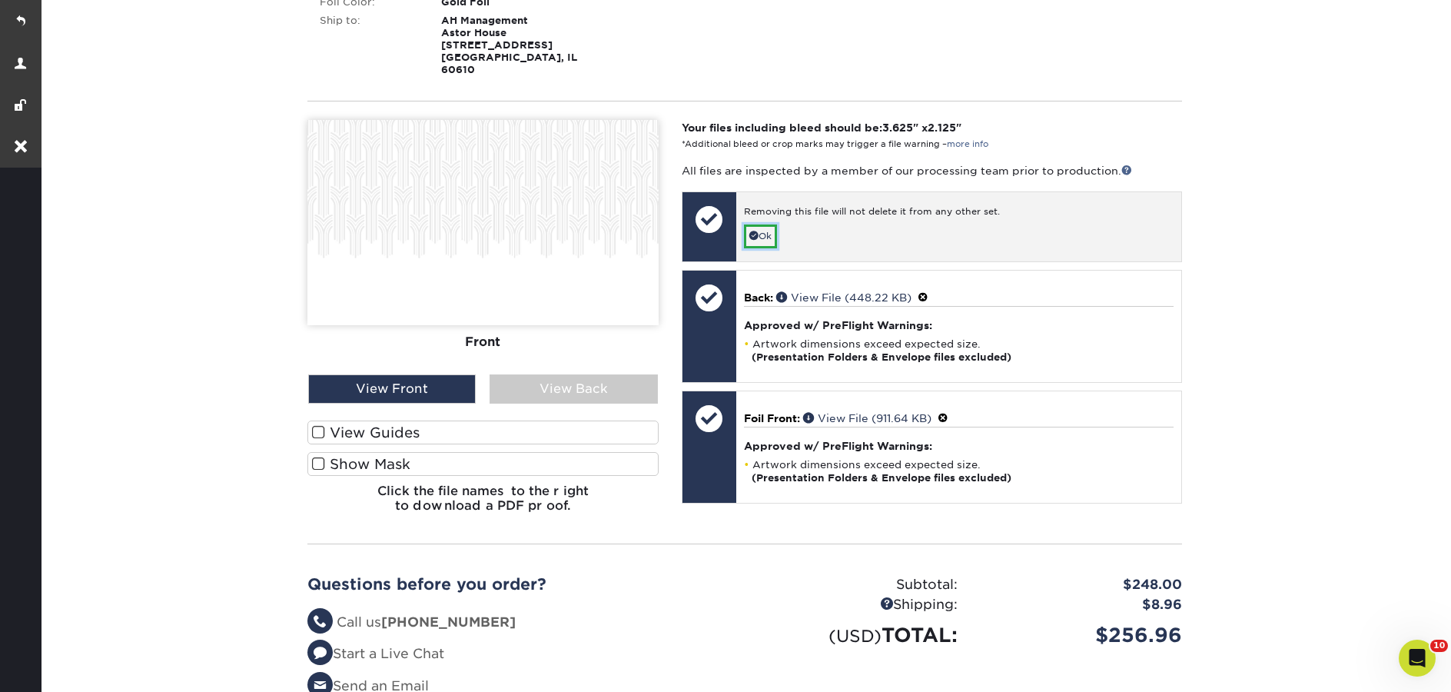
drag, startPoint x: 759, startPoint y: 217, endPoint x: 793, endPoint y: 231, distance: 37.5
click at [759, 224] on link "Ok" at bounding box center [760, 236] width 33 height 24
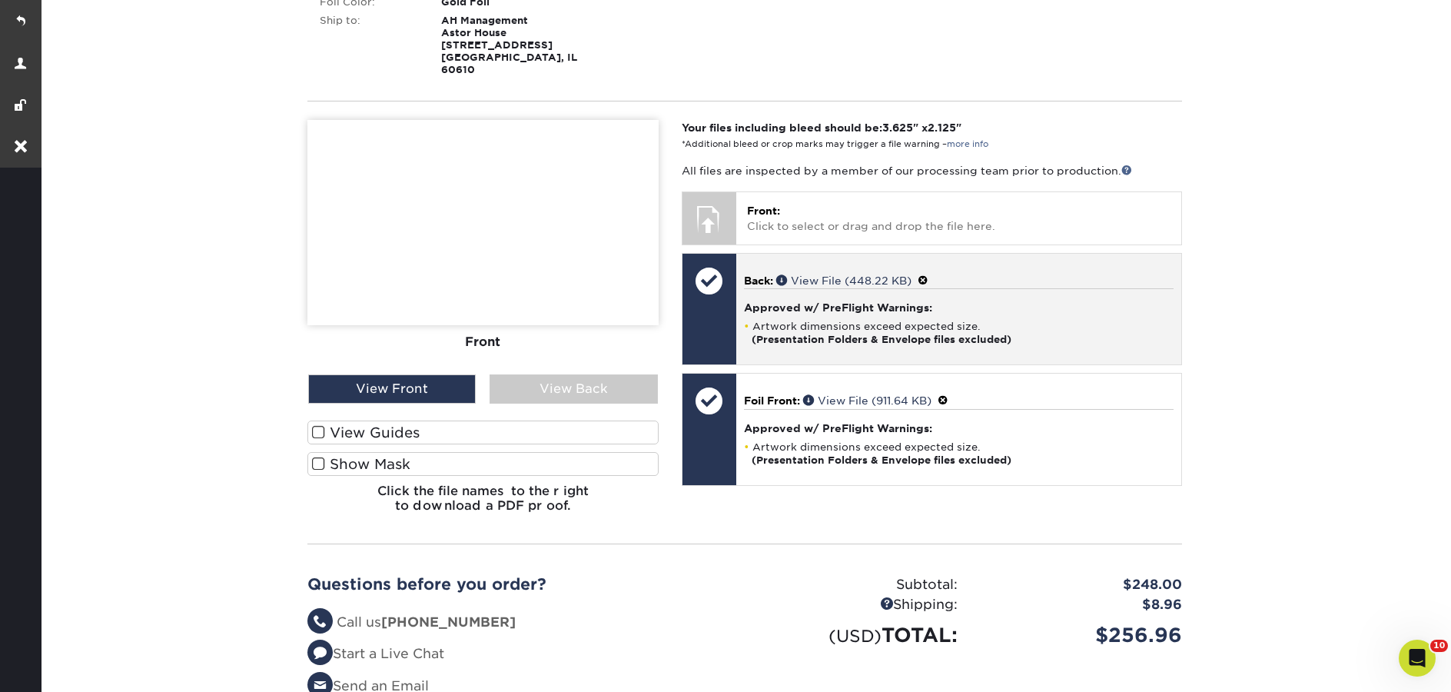
click at [927, 274] on span at bounding box center [923, 280] width 11 height 12
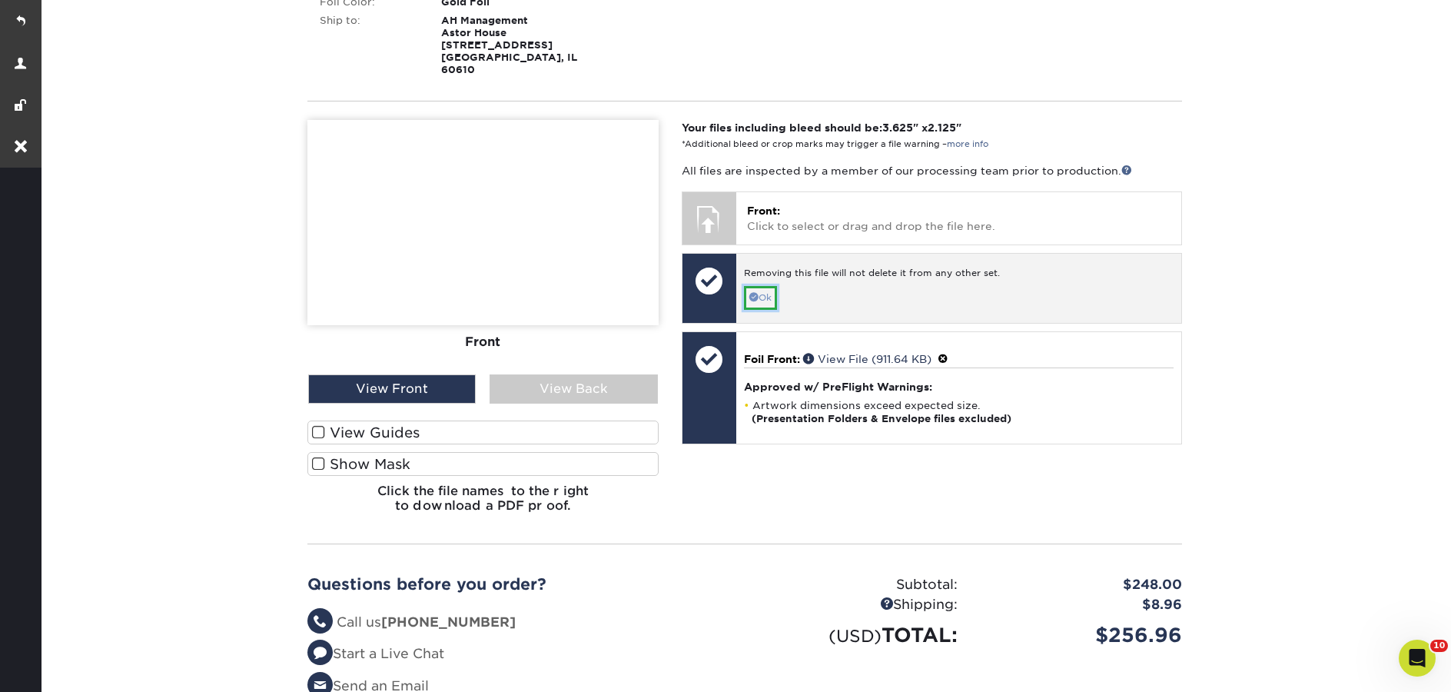
click at [770, 286] on link "Ok" at bounding box center [760, 298] width 33 height 24
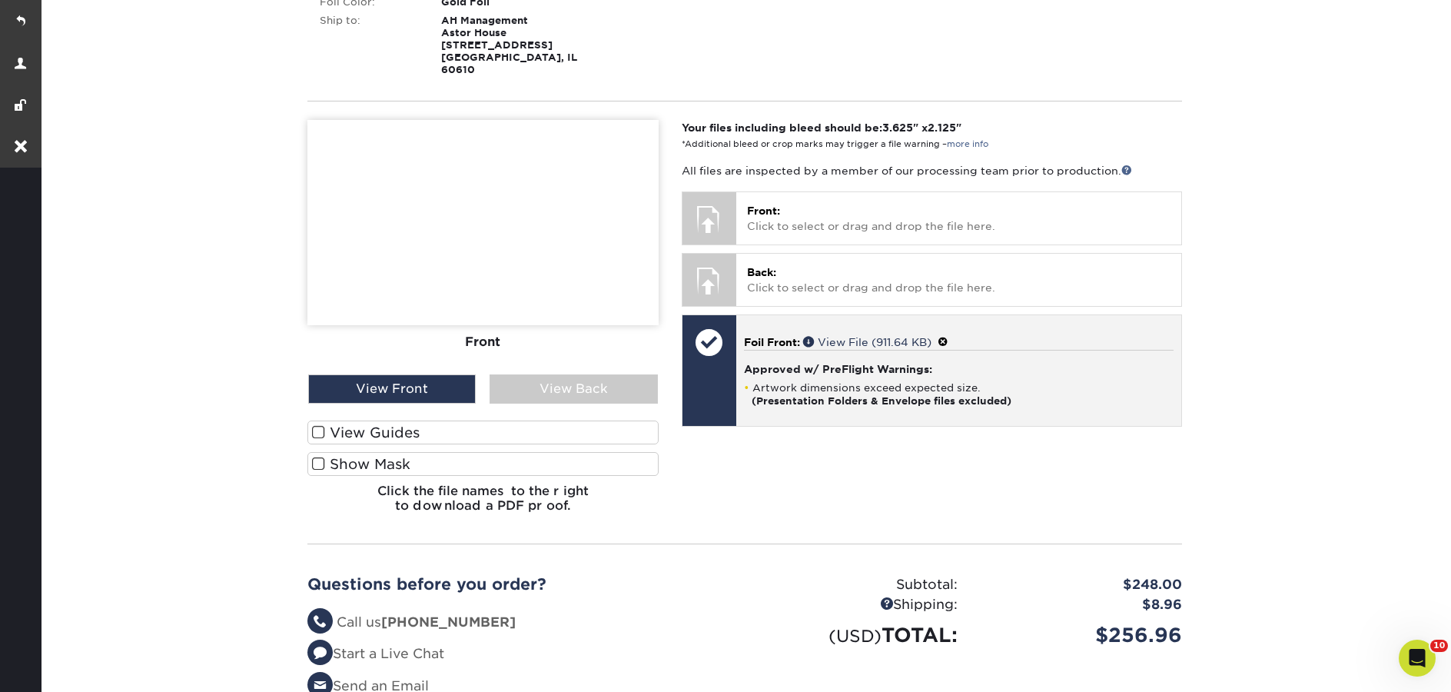
click at [949, 336] on span at bounding box center [943, 342] width 11 height 12
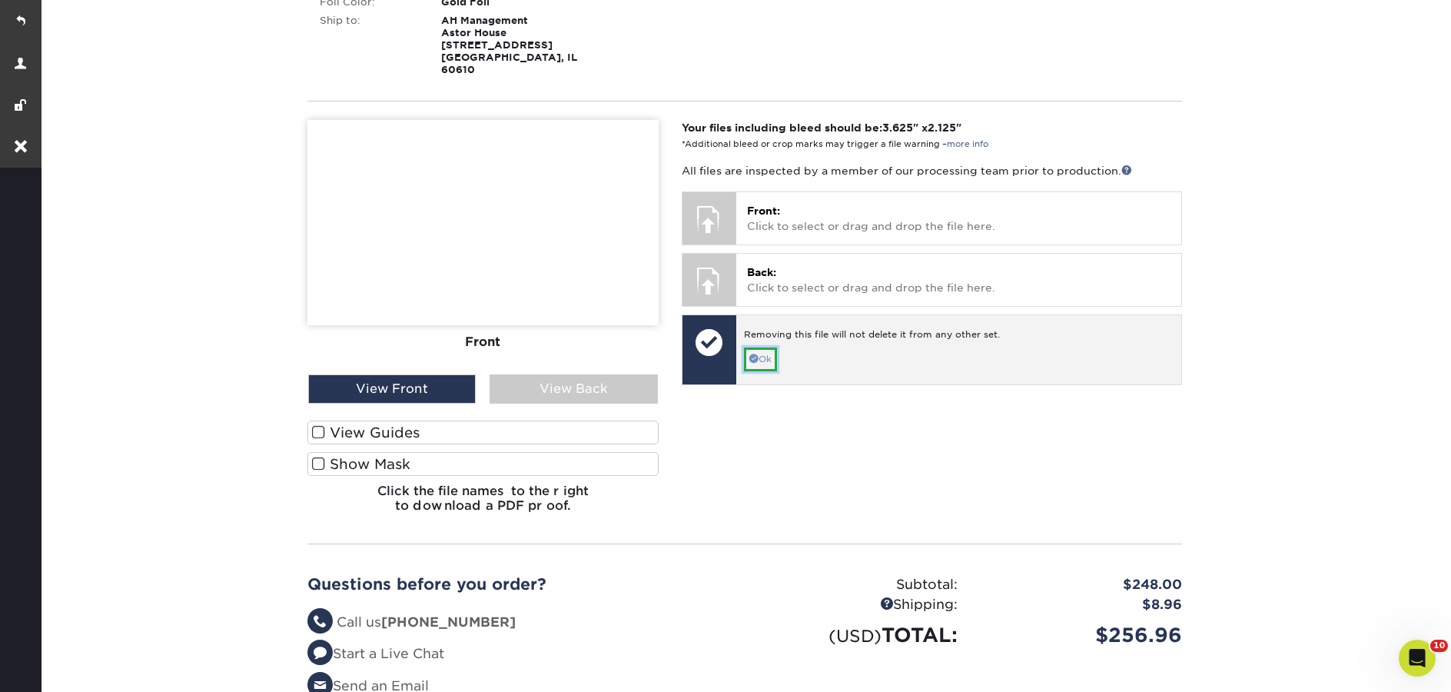
click at [774, 347] on link "Ok" at bounding box center [760, 359] width 33 height 24
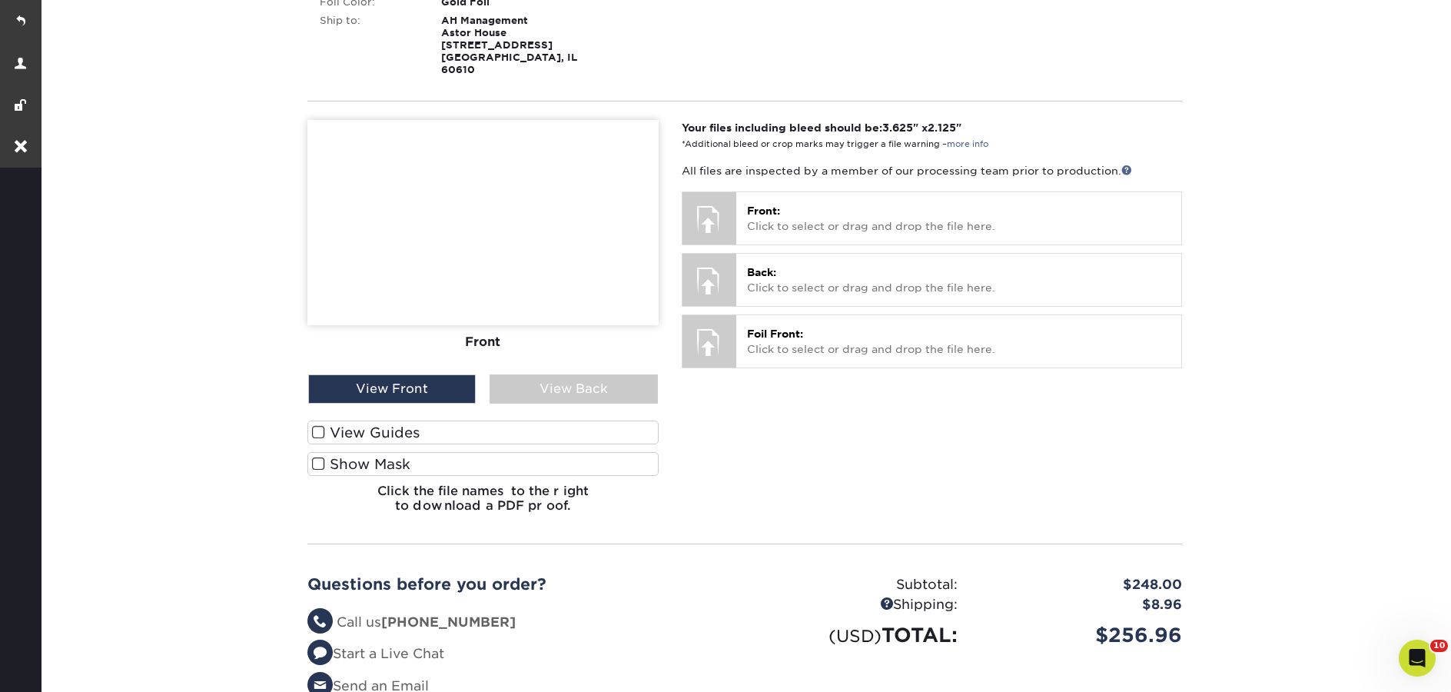
drag, startPoint x: 1100, startPoint y: 417, endPoint x: 1090, endPoint y: 414, distance: 10.3
click at [1093, 414] on div "Your files including bleed should be: 3.625 " x 2.125 " *Additional bleed or cr…" at bounding box center [931, 323] width 523 height 406
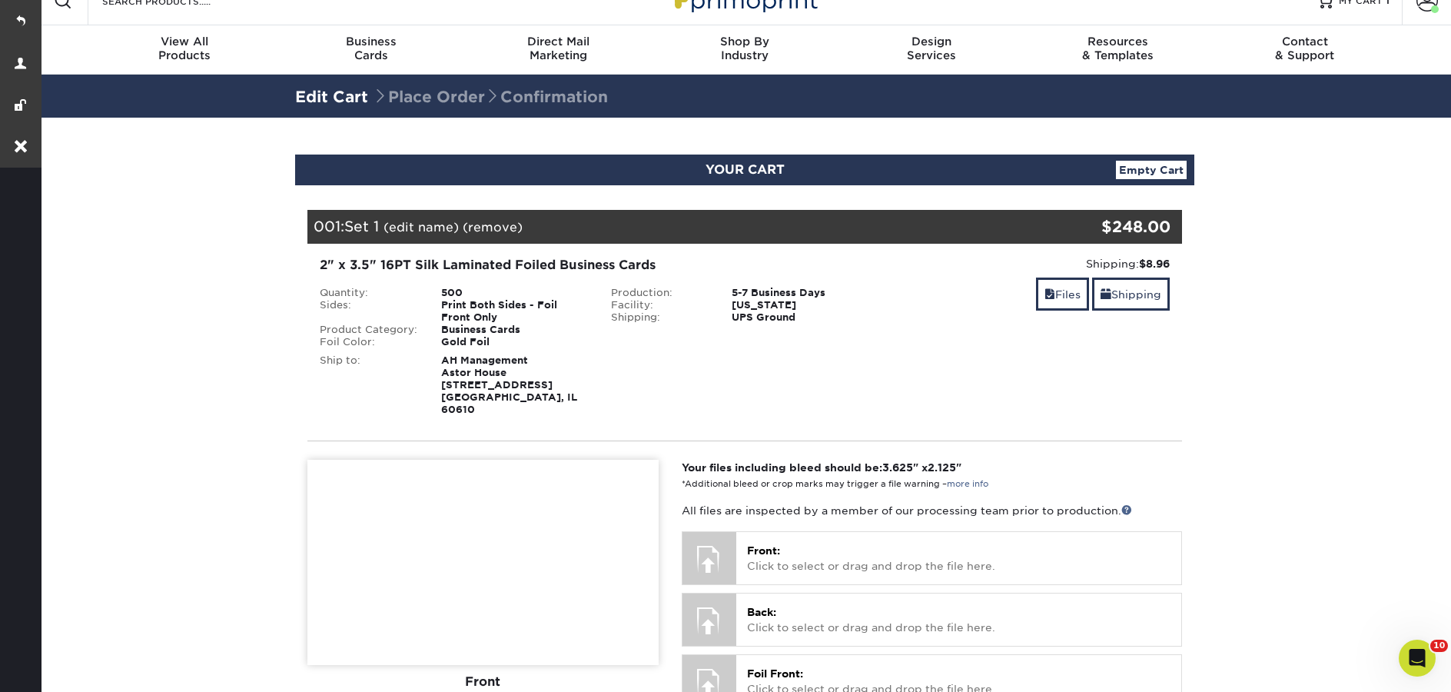
scroll to position [0, 0]
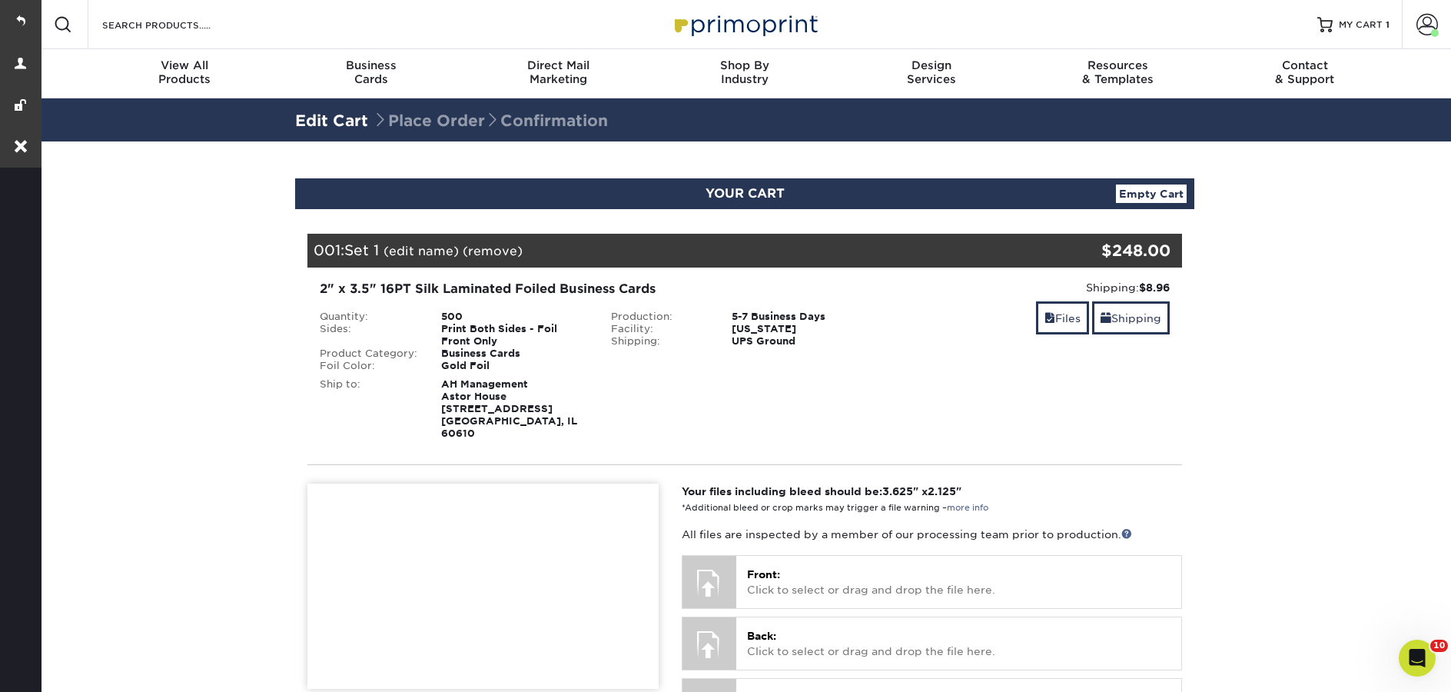
click at [234, 34] on div "Search Products" at bounding box center [169, 24] width 162 height 49
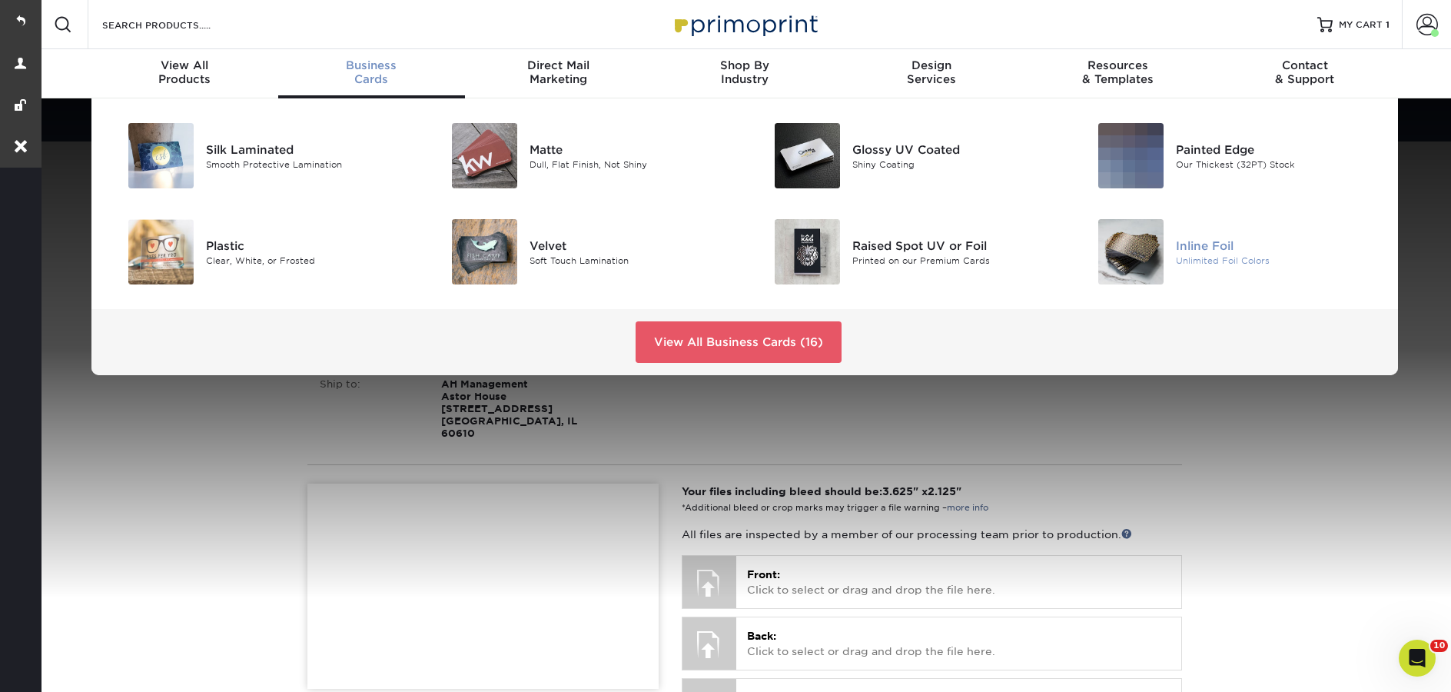
click at [1135, 267] on img at bounding box center [1130, 251] width 65 height 65
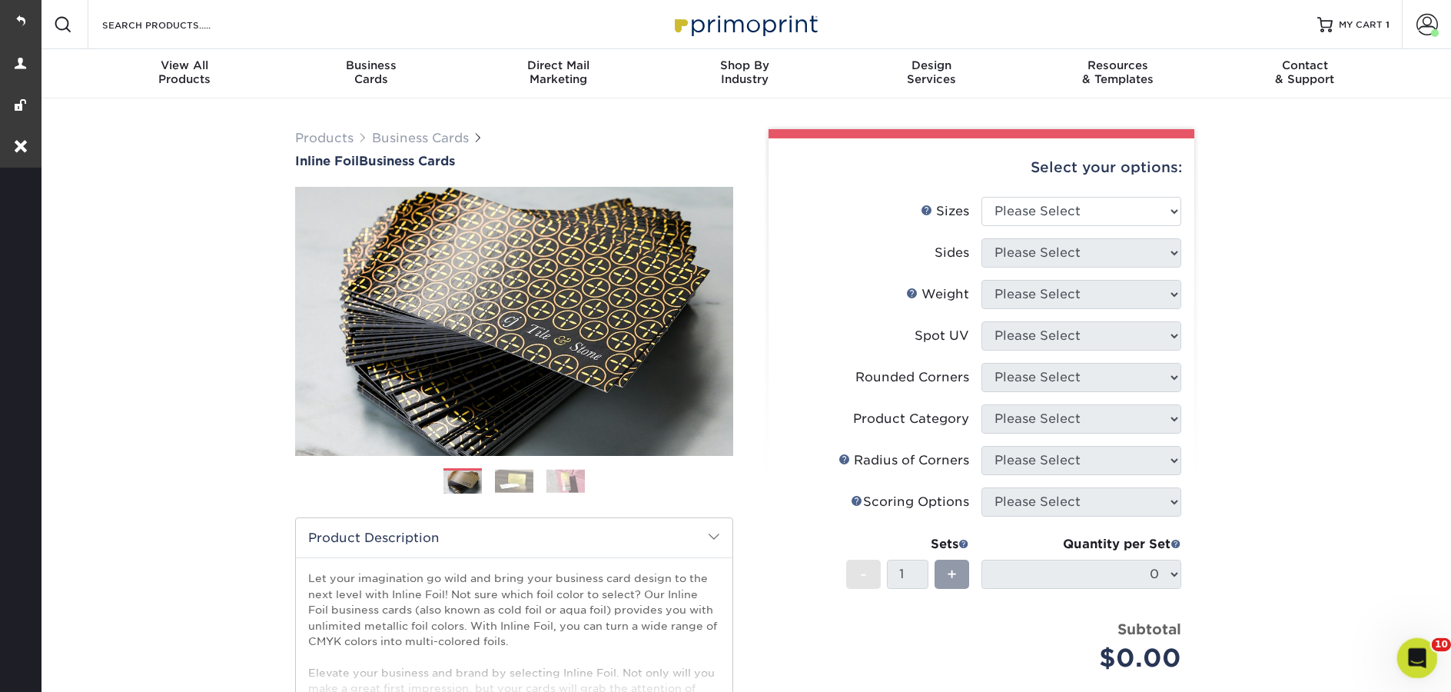
click at [1420, 647] on div "Open Intercom Messenger" at bounding box center [1415, 655] width 51 height 51
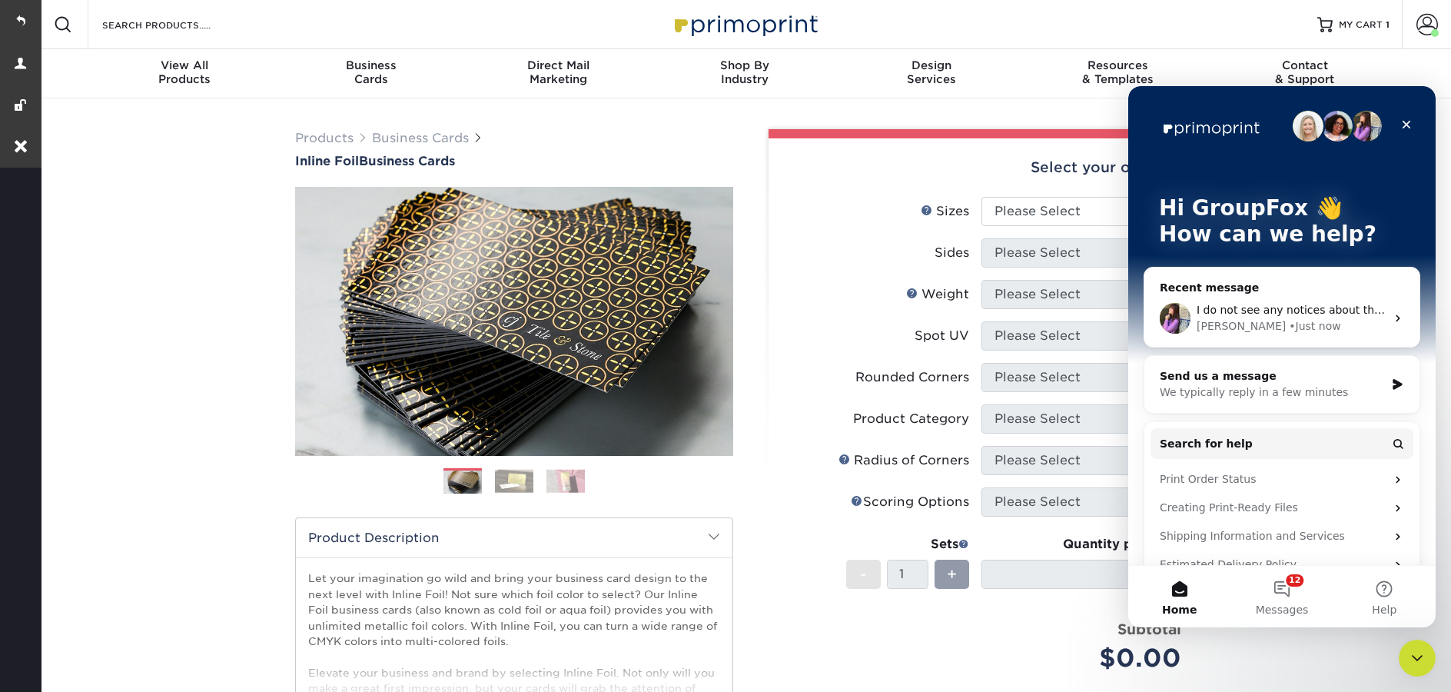
click at [821, 628] on div "Price per set $0.00" at bounding box center [882, 648] width 200 height 58
click at [1409, 126] on icon "Close" at bounding box center [1407, 125] width 8 height 8
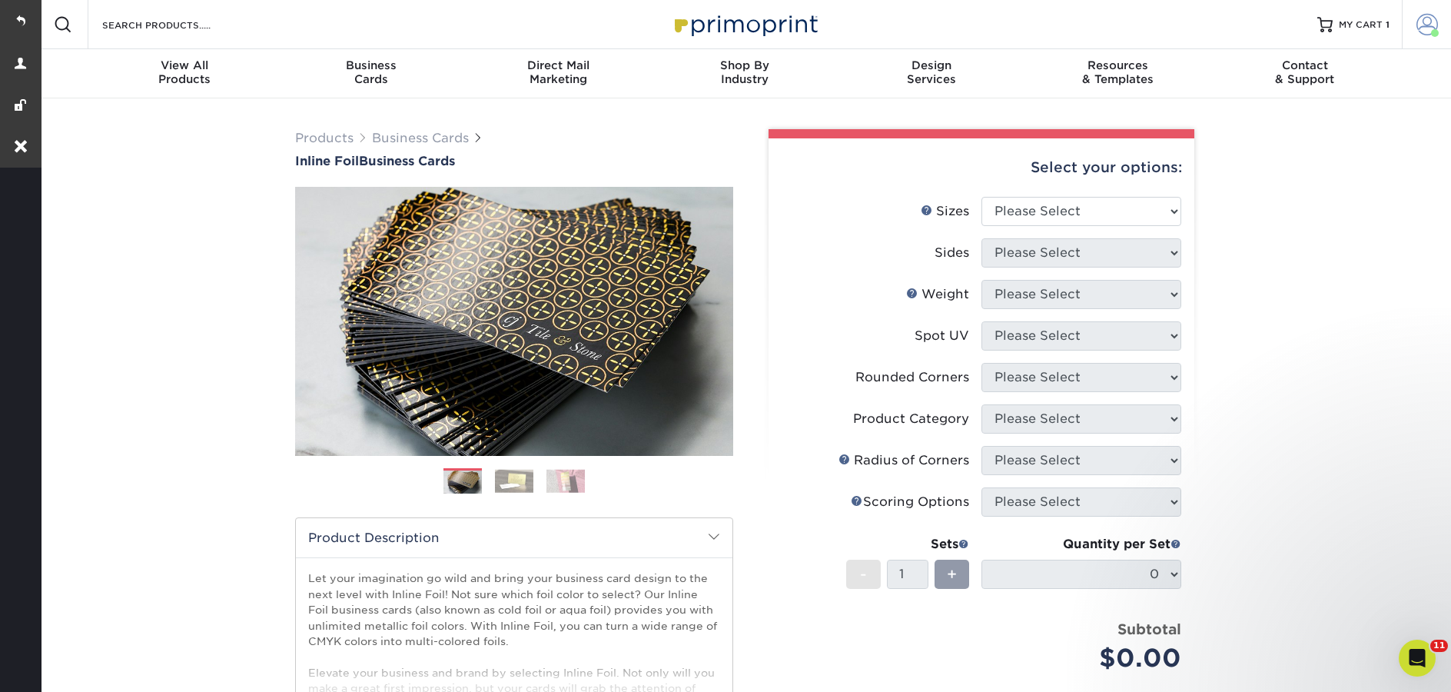
click at [1435, 27] on span at bounding box center [1428, 25] width 22 height 22
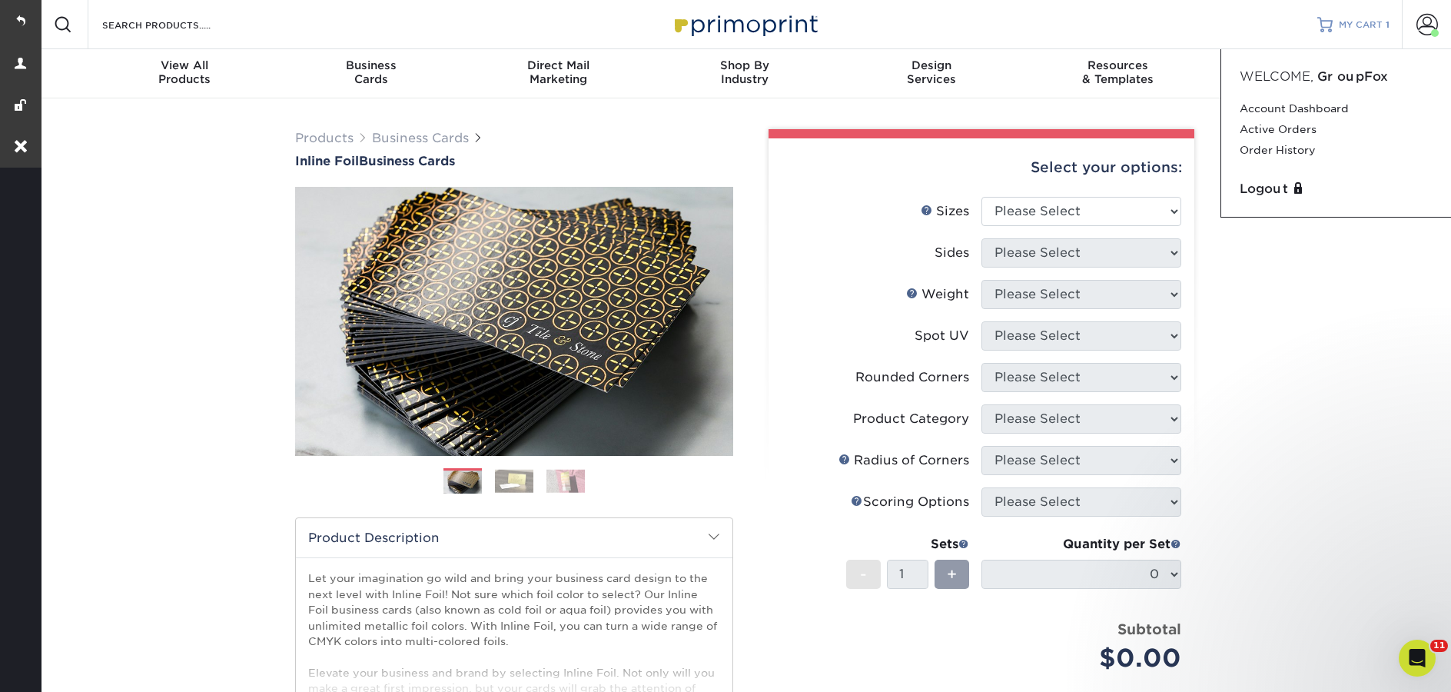
click at [1364, 32] on link "MY CART 1" at bounding box center [1353, 24] width 72 height 49
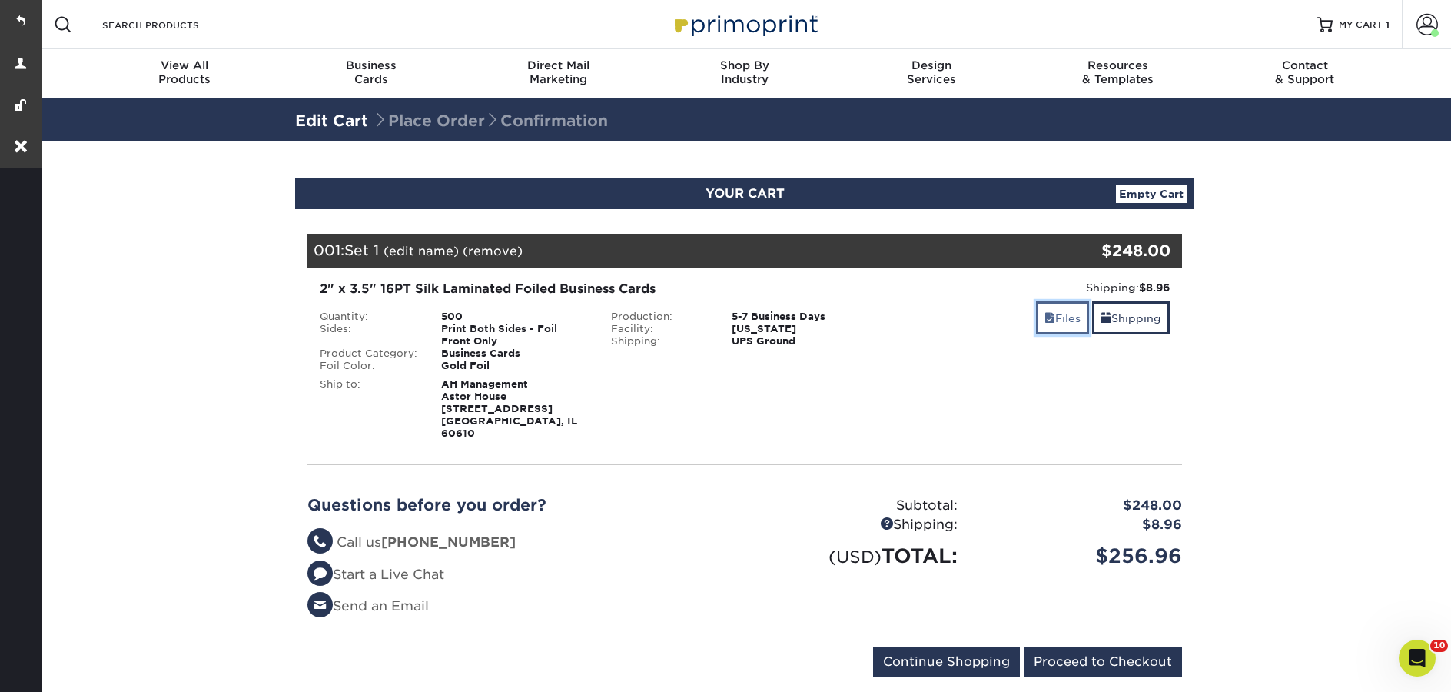
click at [1055, 327] on link "Files" at bounding box center [1062, 317] width 53 height 33
